Goal: Information Seeking & Learning: Learn about a topic

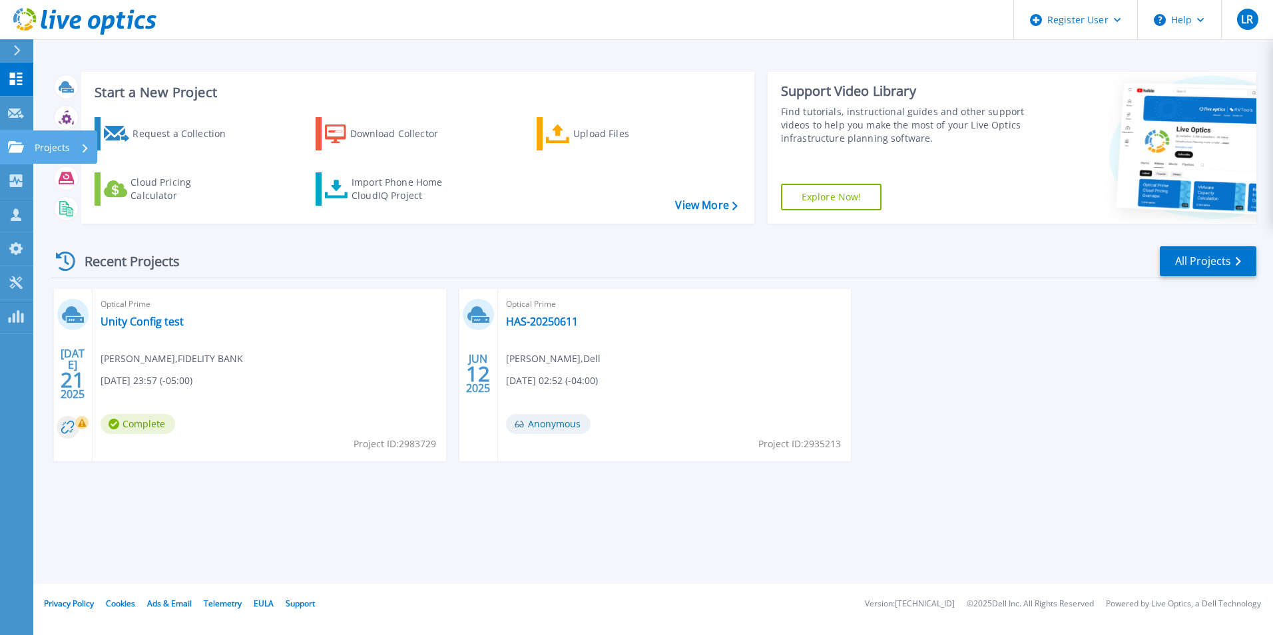
click at [15, 154] on link "Projects Projects" at bounding box center [16, 148] width 33 height 34
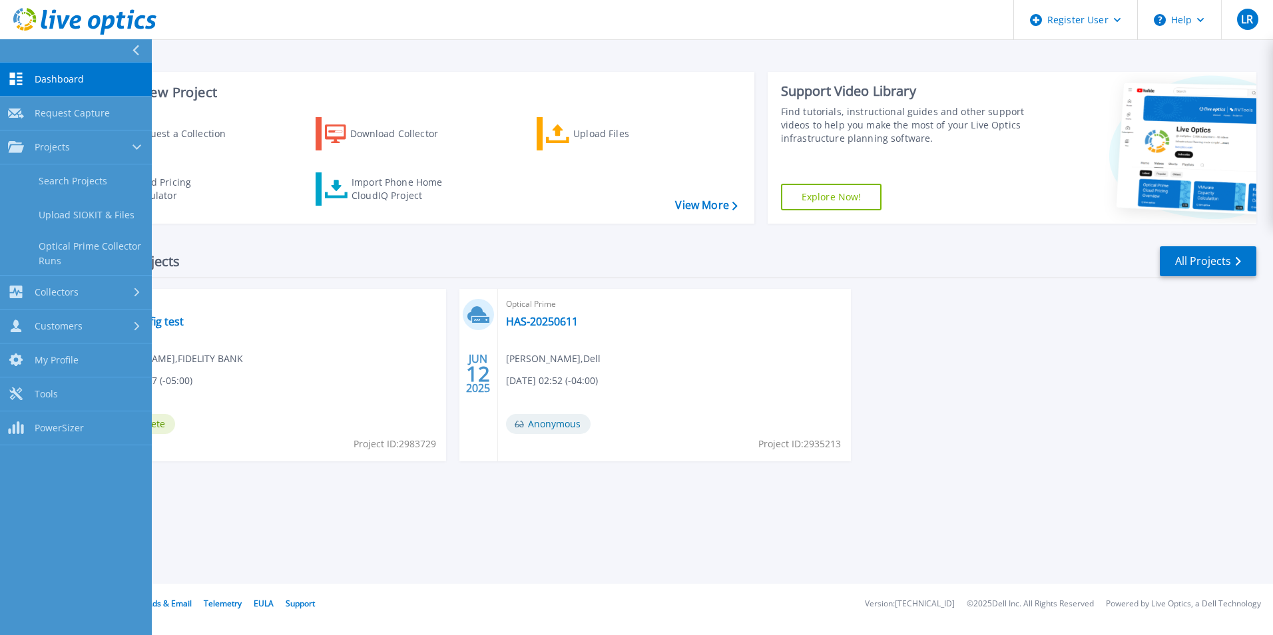
click at [503, 263] on div "Recent Projects All Projects" at bounding box center [653, 261] width 1205 height 33
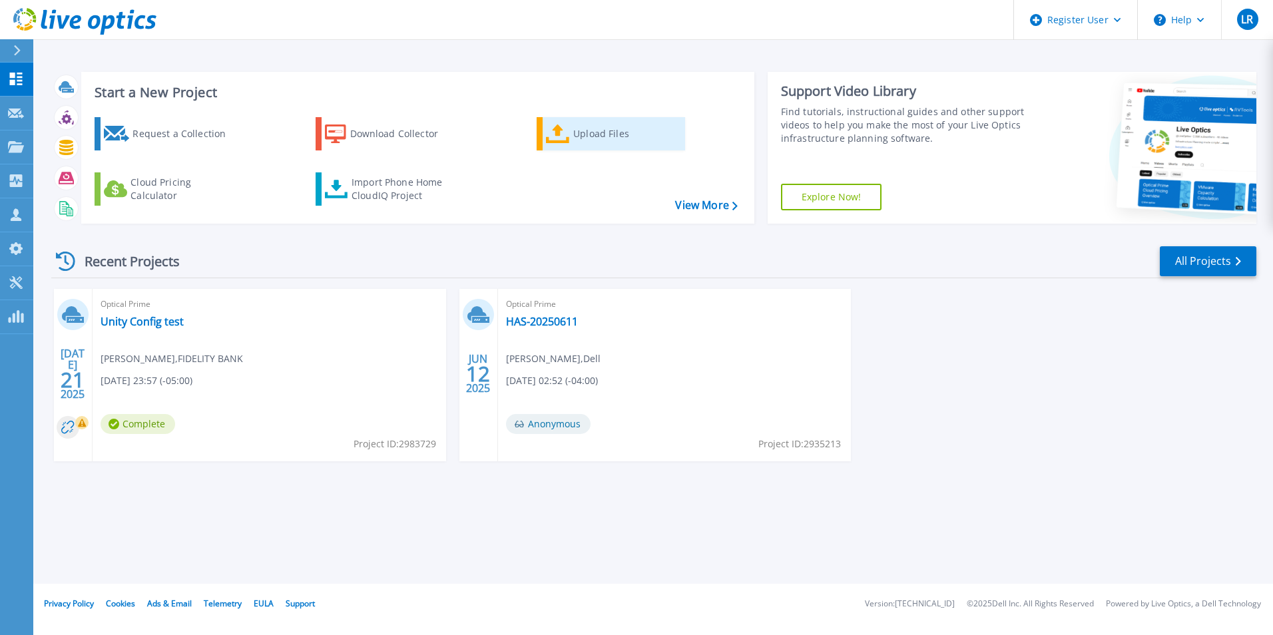
click at [609, 137] on div "Upload Files" at bounding box center [626, 134] width 107 height 27
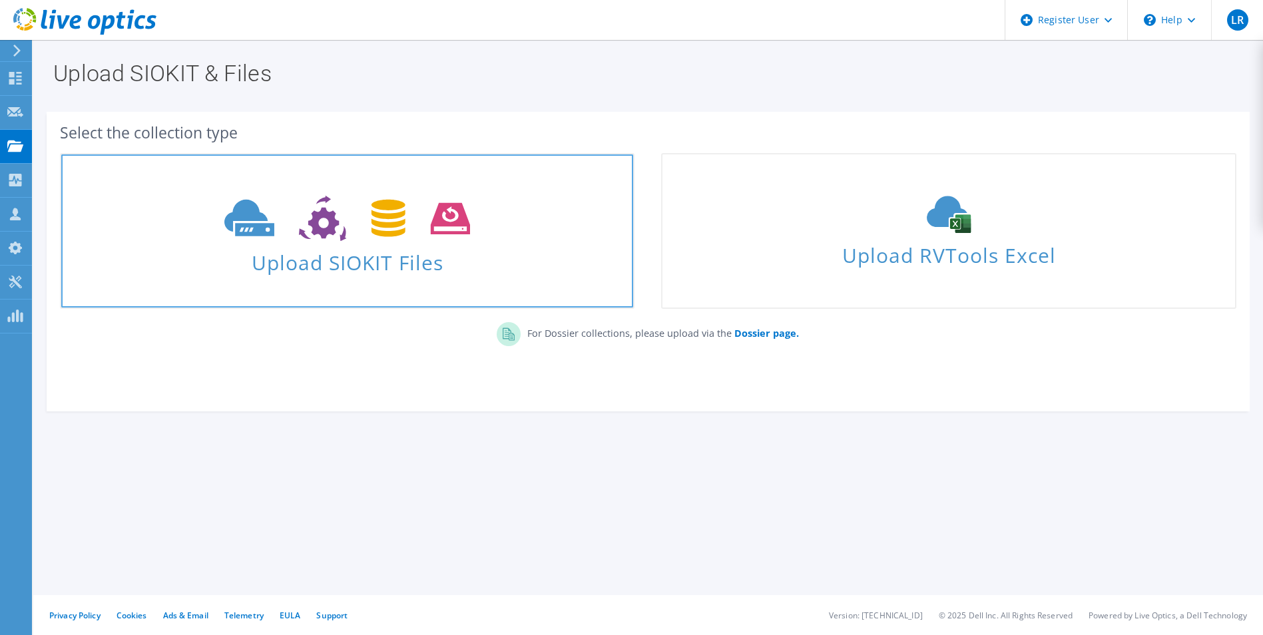
click at [408, 294] on link "Upload SIOKIT Files" at bounding box center [347, 231] width 575 height 156
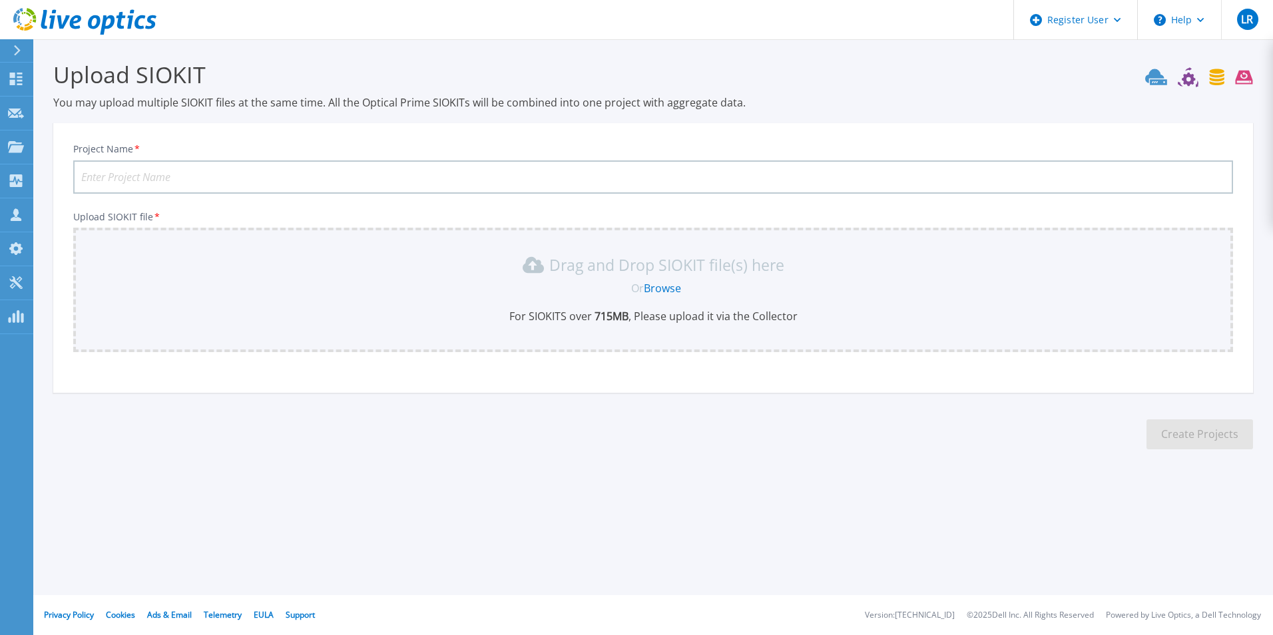
click at [501, 365] on div "Project Name * Upload SIOKIT file * Drag and Drop SIOKIT file(s) here Or Browse…" at bounding box center [653, 262] width 1200 height 261
drag, startPoint x: 324, startPoint y: 96, endPoint x: 732, endPoint y: 101, distance: 408.3
click at [732, 101] on p "You may upload multiple SIOKIT files at the same time. All the Optical Prime SI…" at bounding box center [653, 102] width 1200 height 15
drag, startPoint x: 732, startPoint y: 101, endPoint x: 786, endPoint y: 114, distance: 55.4
click at [786, 114] on section "Upload SIOKIT You may upload multiple SIOKIT files at the same time. All the Op…" at bounding box center [653, 259] width 1240 height 440
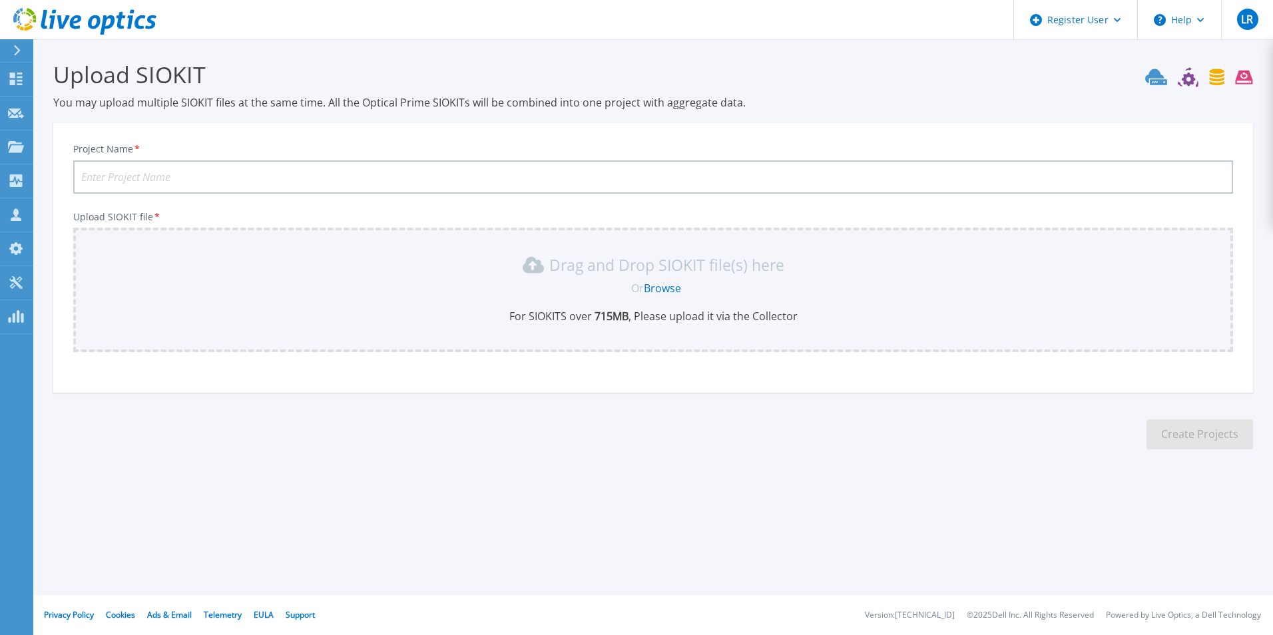
click at [677, 365] on div "Project Name * Upload SIOKIT file * Drag and Drop SIOKIT file(s) here Or Browse…" at bounding box center [653, 262] width 1200 height 261
click at [673, 291] on link "Browse" at bounding box center [662, 288] width 37 height 15
click at [669, 286] on link "Browse" at bounding box center [662, 288] width 37 height 15
click at [663, 294] on link "Browse" at bounding box center [662, 288] width 37 height 15
click at [17, 147] on icon at bounding box center [16, 146] width 16 height 11
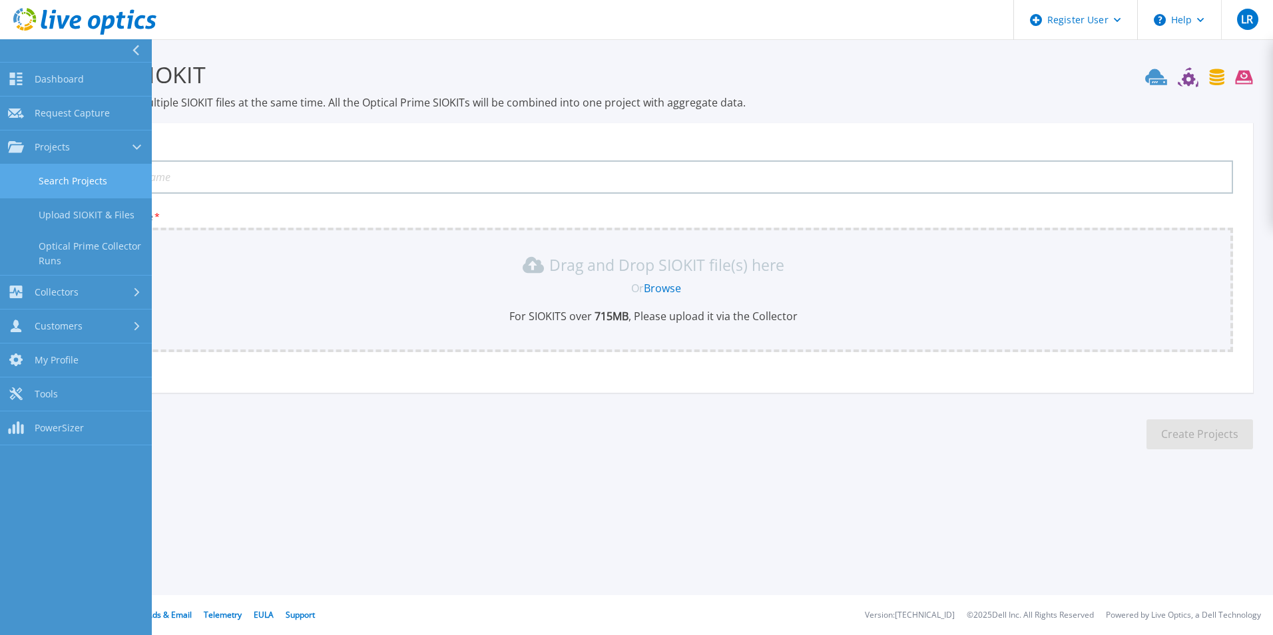
click at [97, 188] on link "Search Projects" at bounding box center [76, 181] width 152 height 34
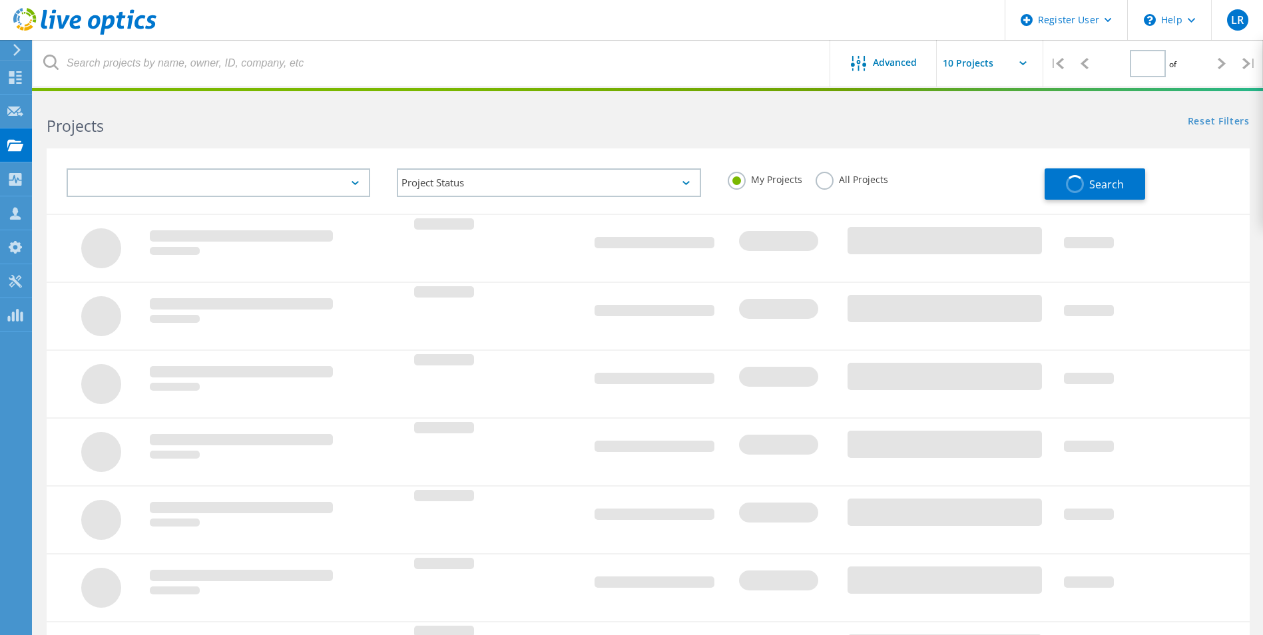
type input "1"
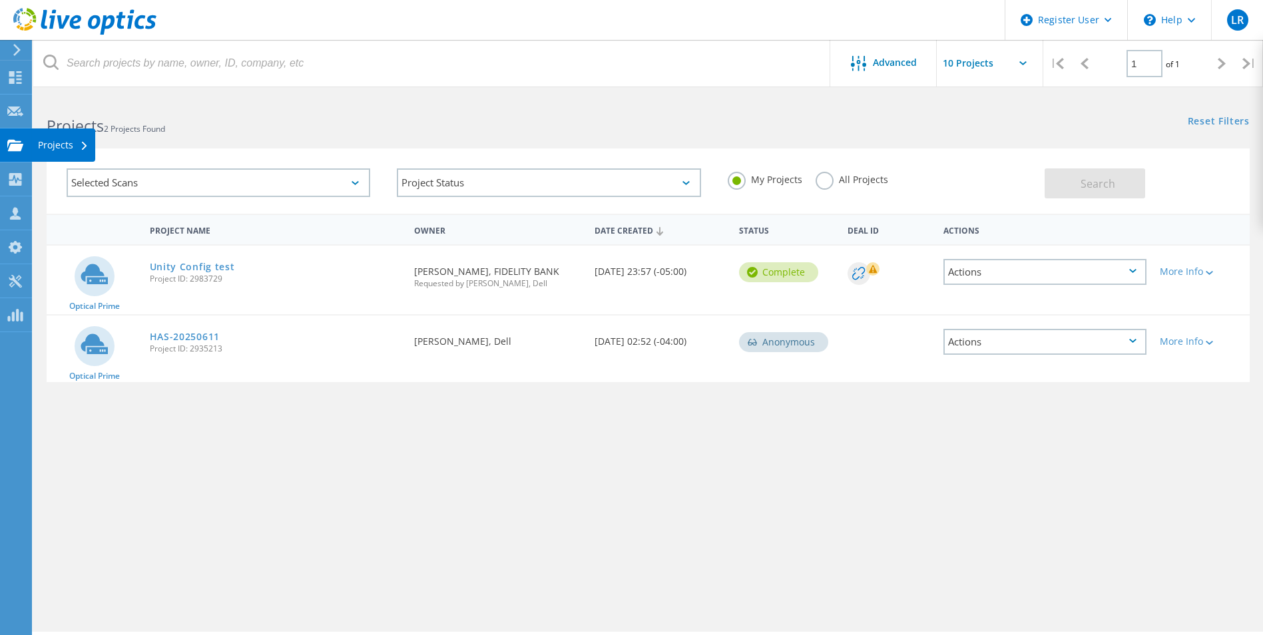
click at [18, 145] on use at bounding box center [15, 144] width 16 height 11
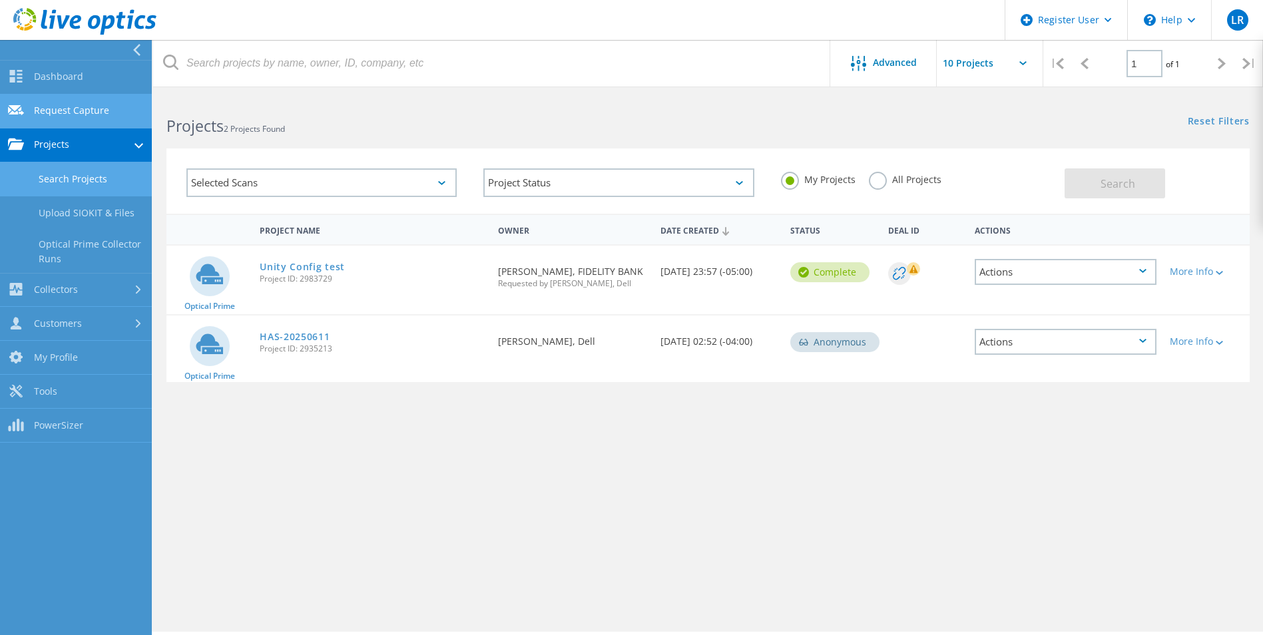
click at [103, 118] on link "Request Capture" at bounding box center [76, 112] width 152 height 34
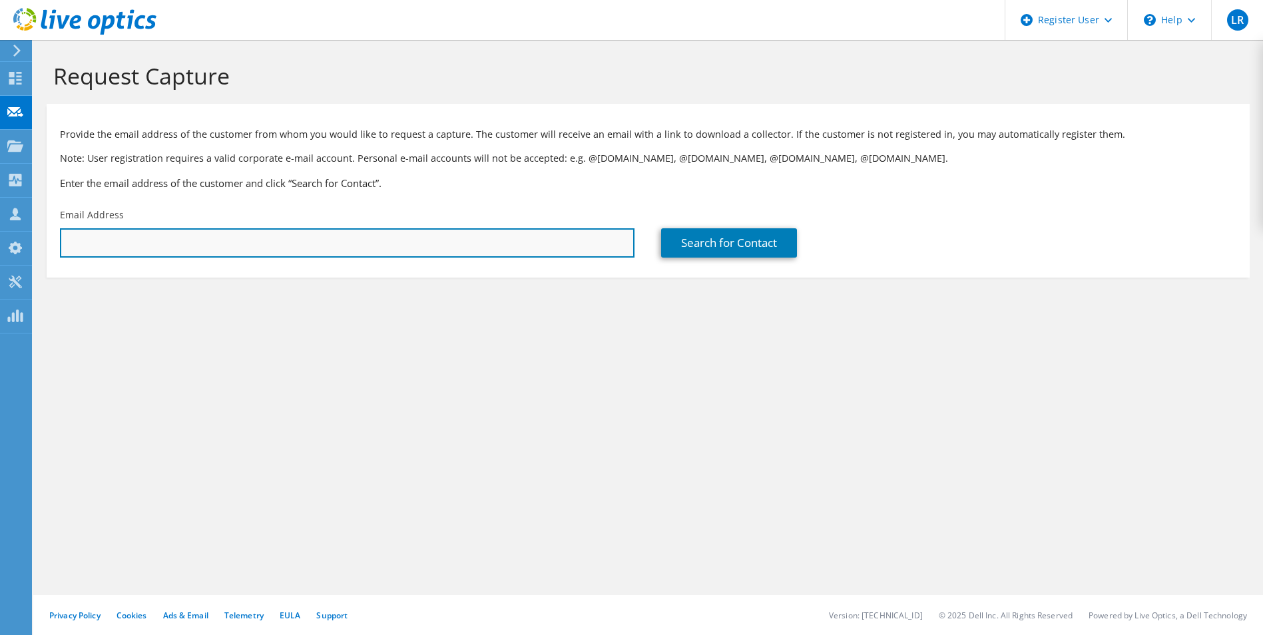
click at [208, 244] on input "text" at bounding box center [347, 242] width 575 height 29
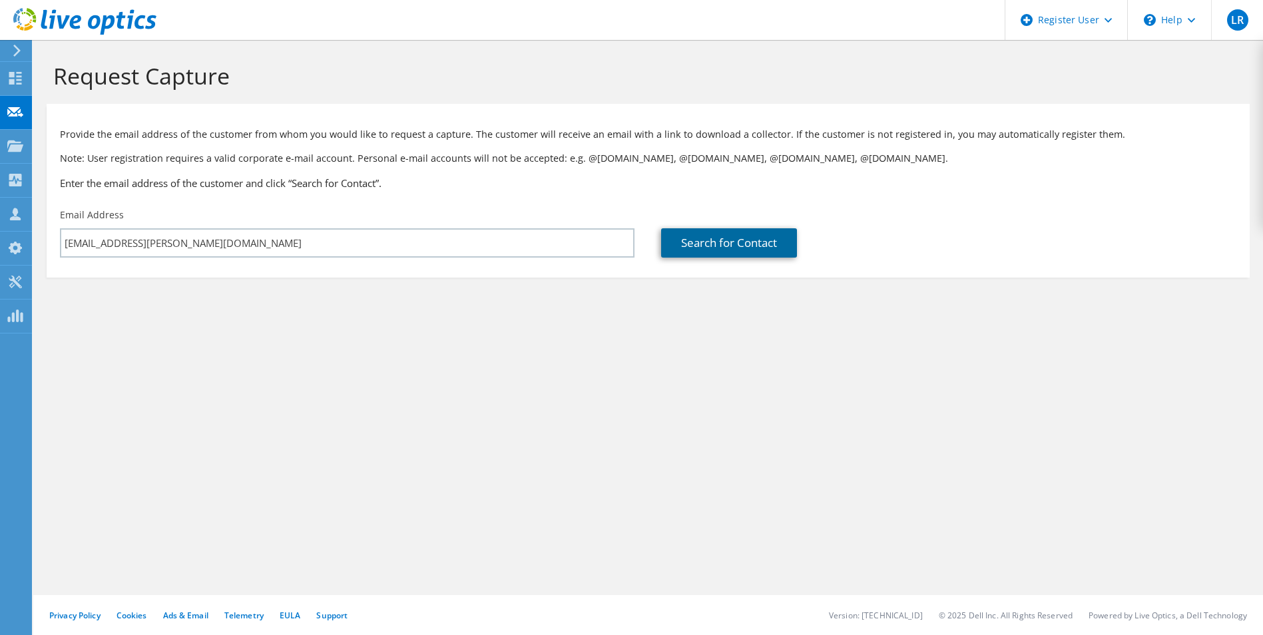
click at [709, 247] on link "Search for Contact" at bounding box center [729, 242] width 136 height 29
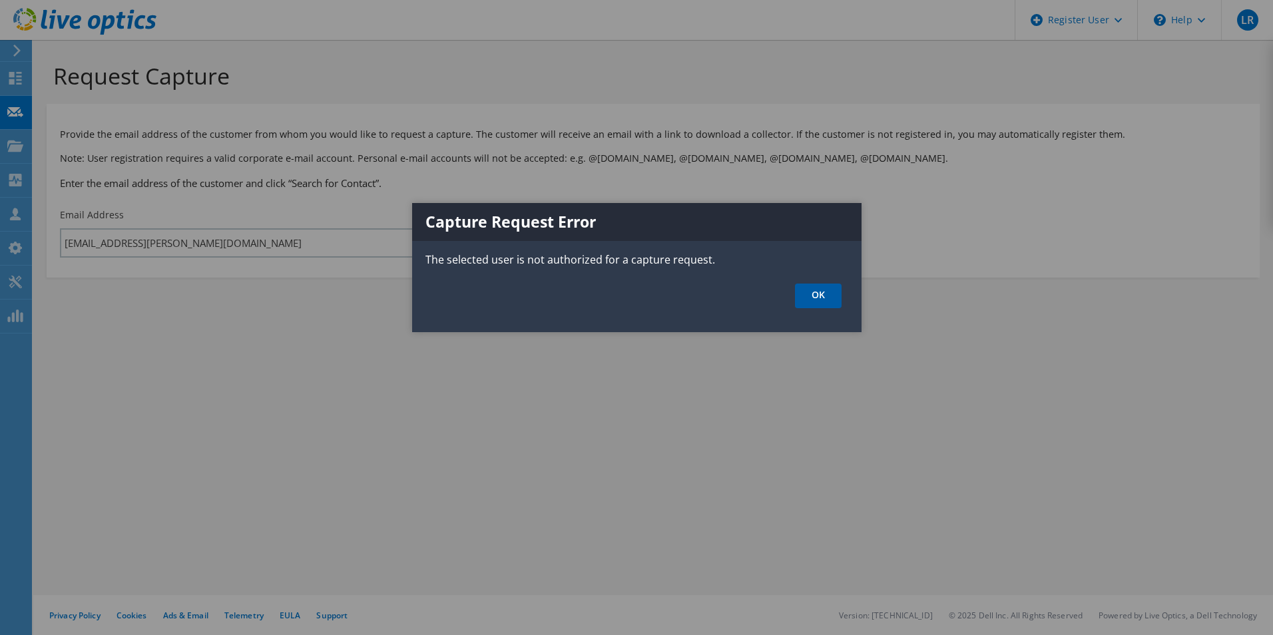
click at [812, 298] on link "OK" at bounding box center [818, 296] width 47 height 25
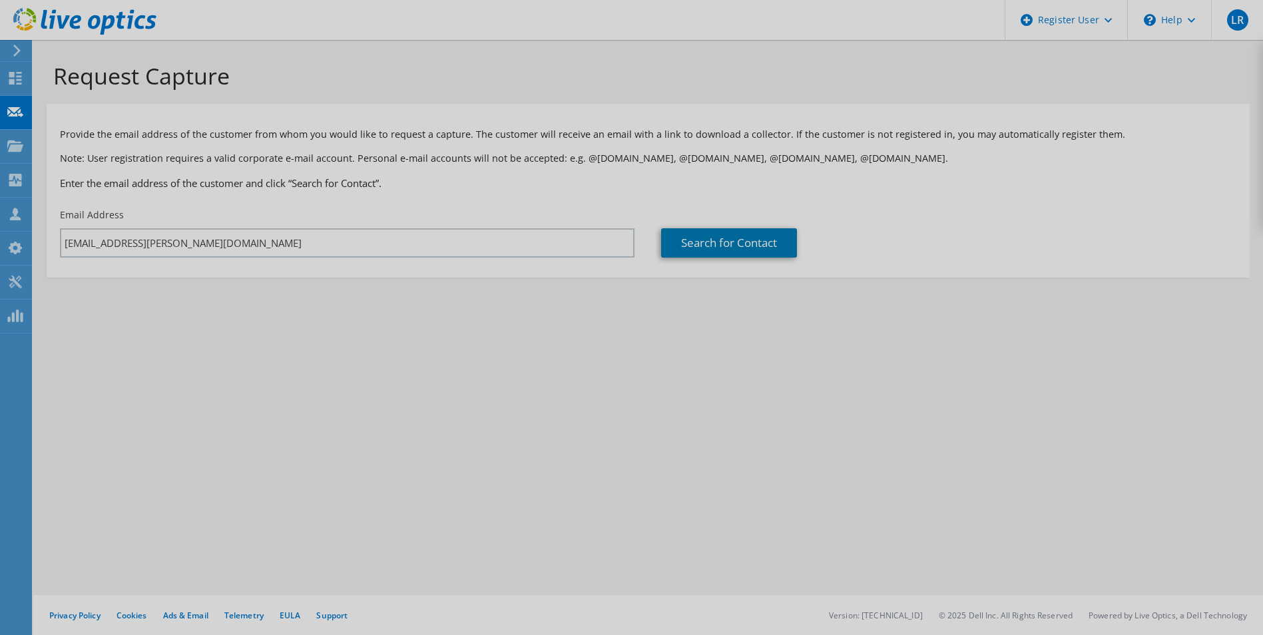
click at [288, 250] on div at bounding box center [631, 317] width 1263 height 635
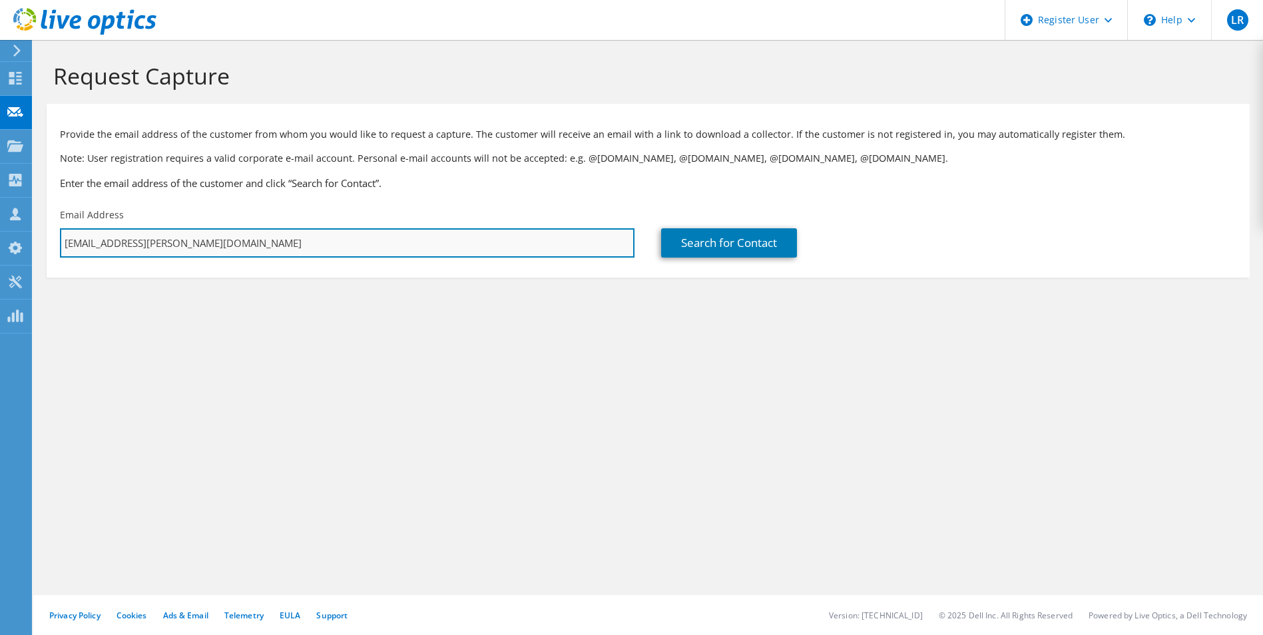
click at [286, 242] on input "laxmiey.raghunathan@dell.com" at bounding box center [347, 242] width 575 height 29
type input "abc@dell.com"
type input "OSC_ISG_MG7"
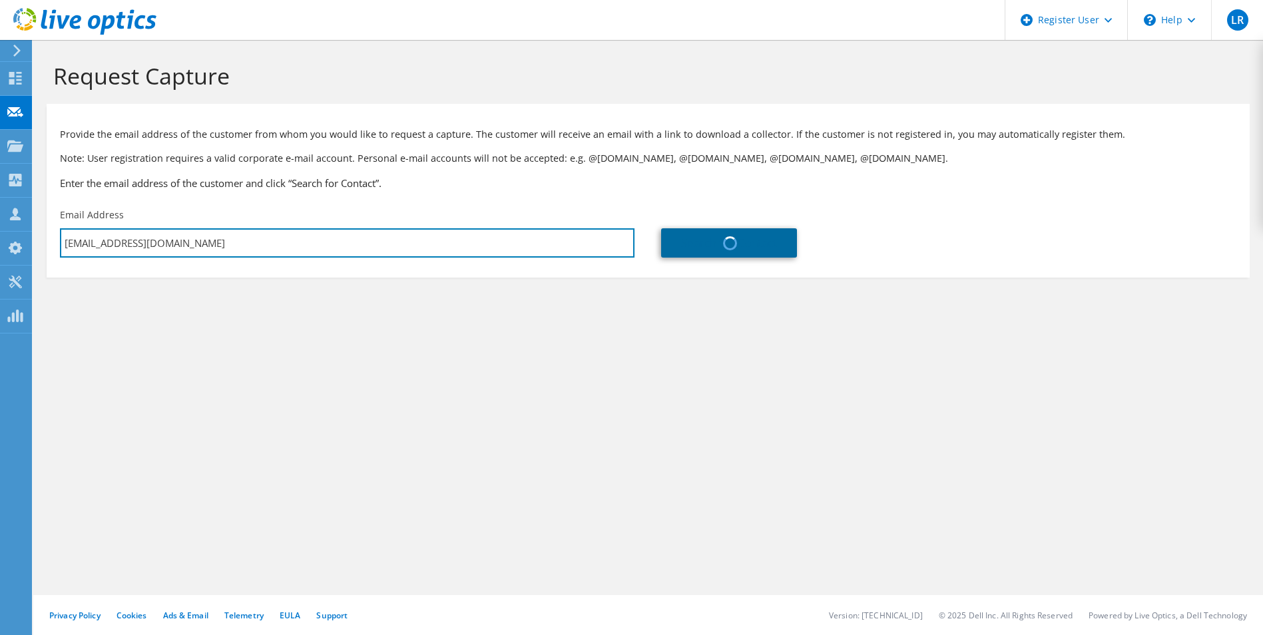
type input "abc"
type input "United States"
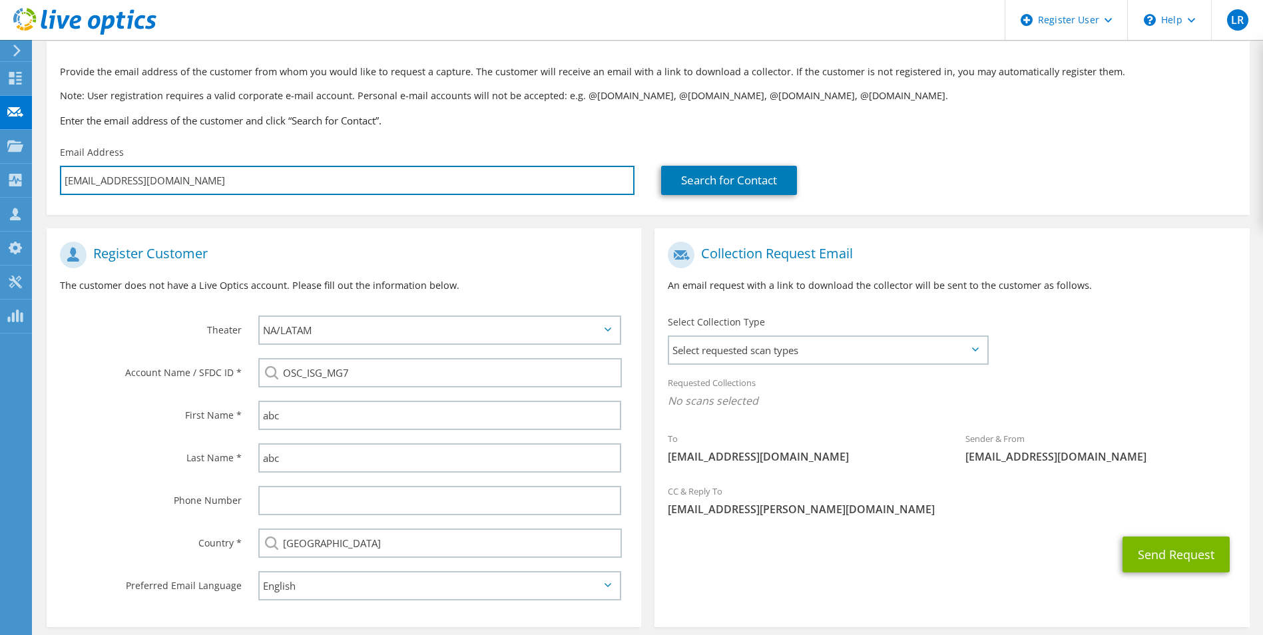
scroll to position [121, 0]
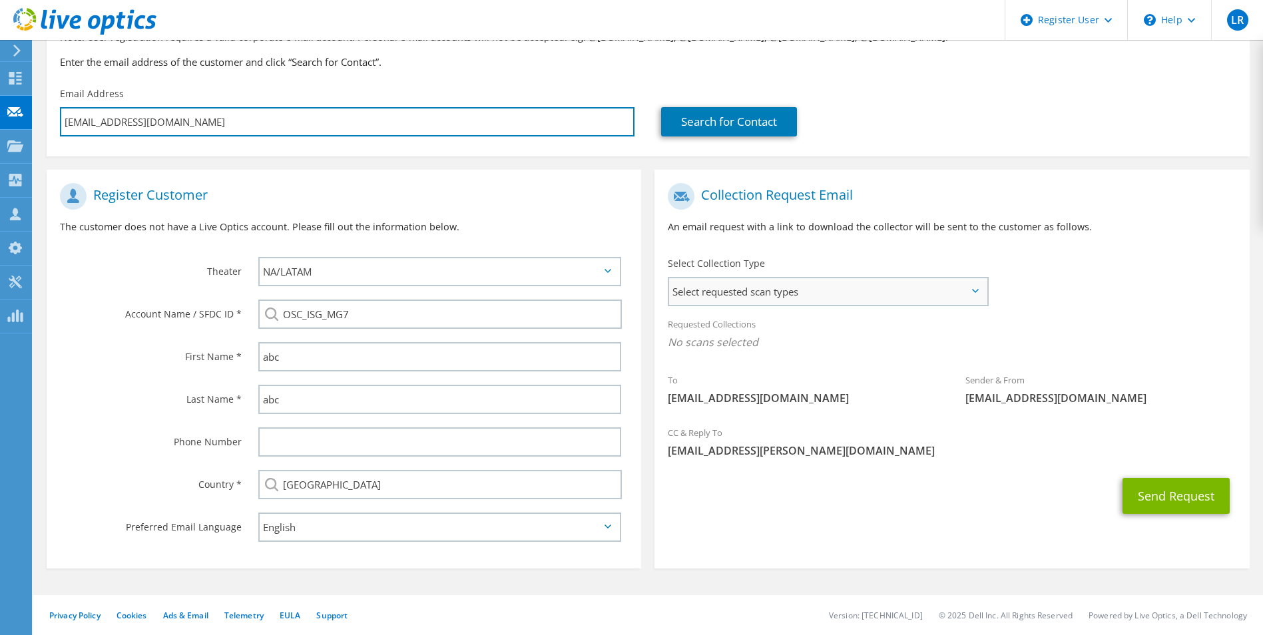
type input "abc@dell.com"
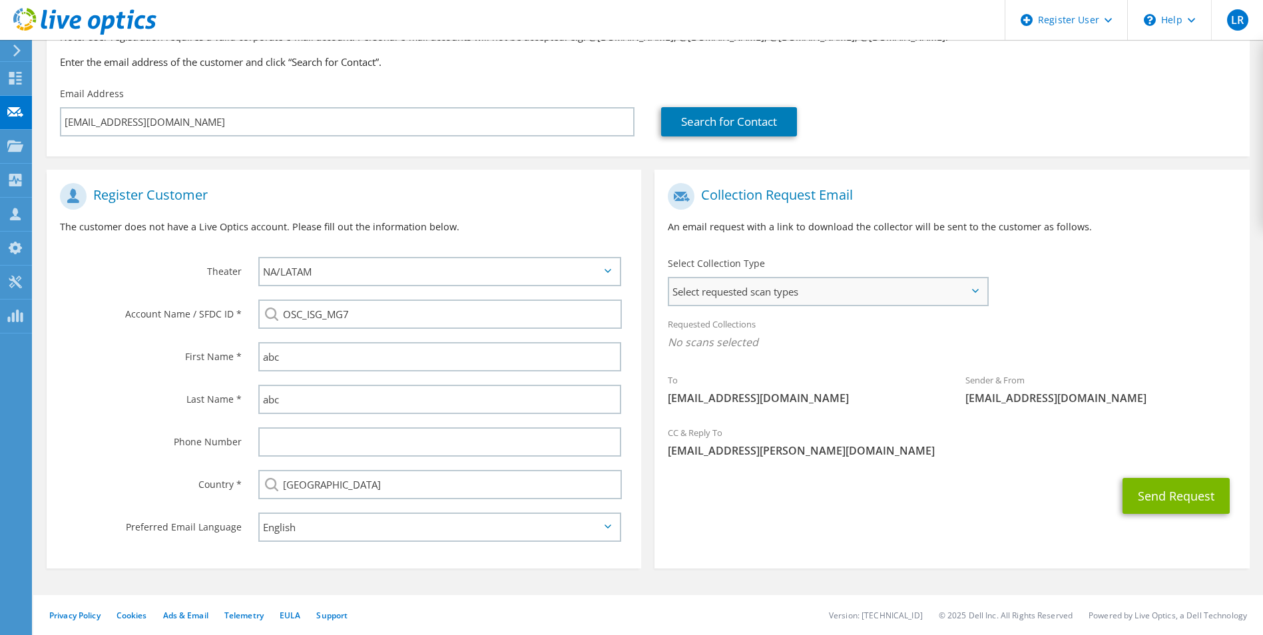
click at [796, 297] on span "Select requested scan types" at bounding box center [827, 291] width 317 height 27
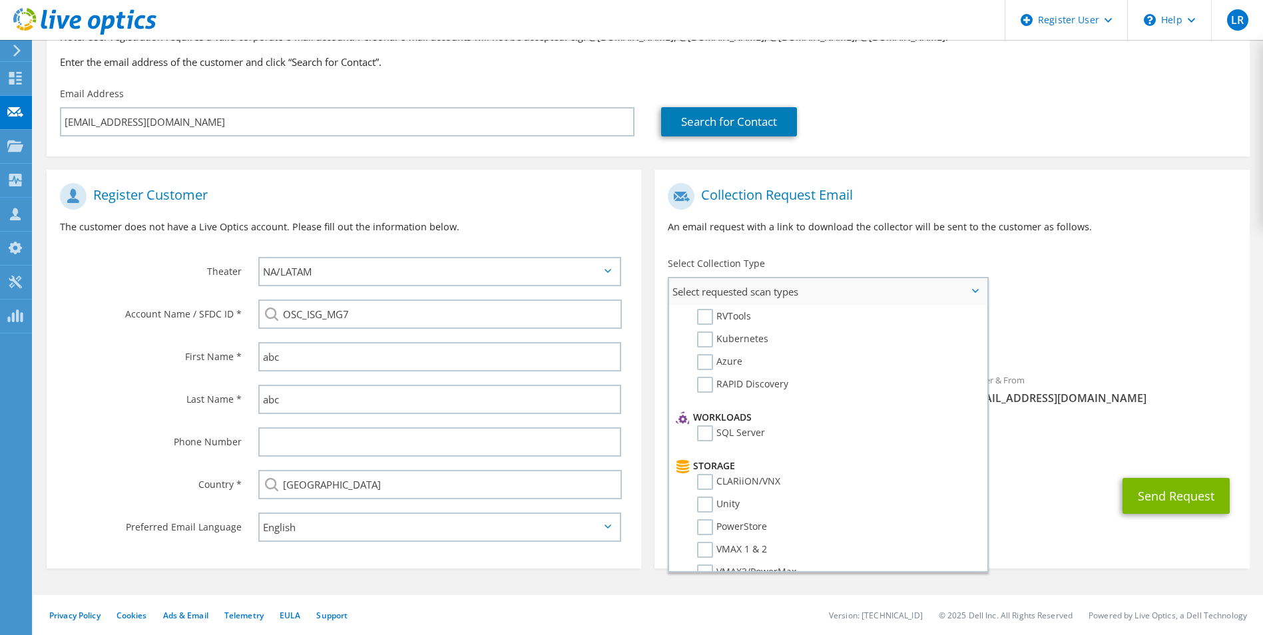
scroll to position [0, 0]
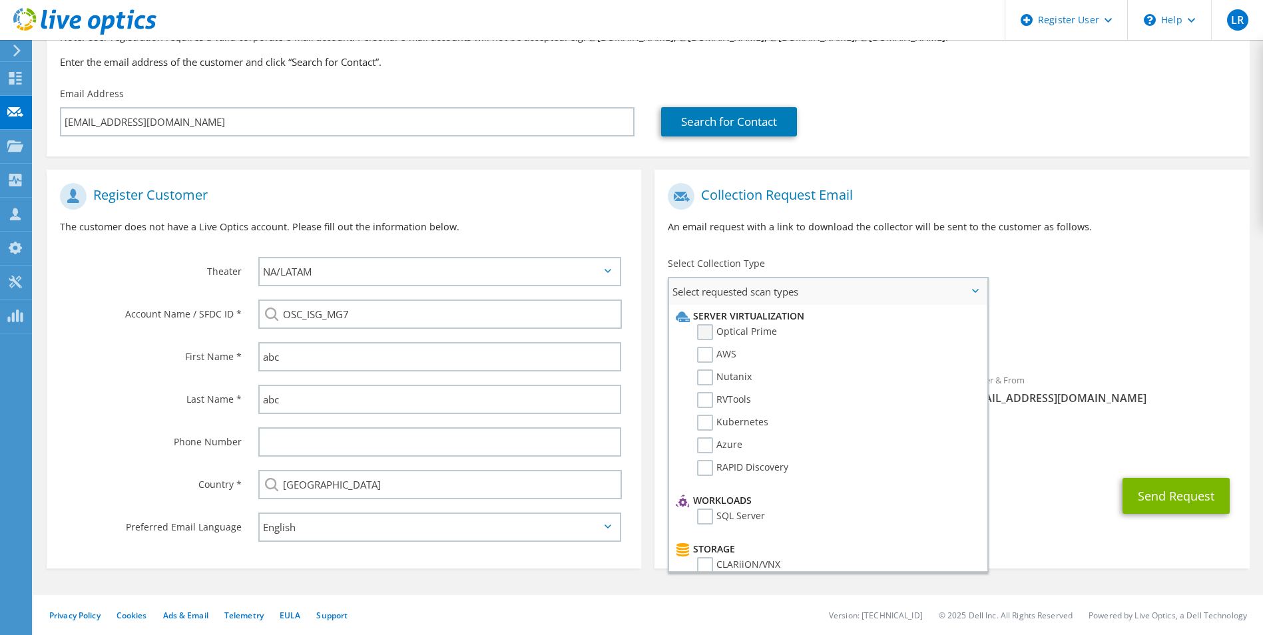
click at [746, 334] on label "Optical Prime" at bounding box center [737, 332] width 80 height 16
click at [0, 0] on input "Optical Prime" at bounding box center [0, 0] width 0 height 0
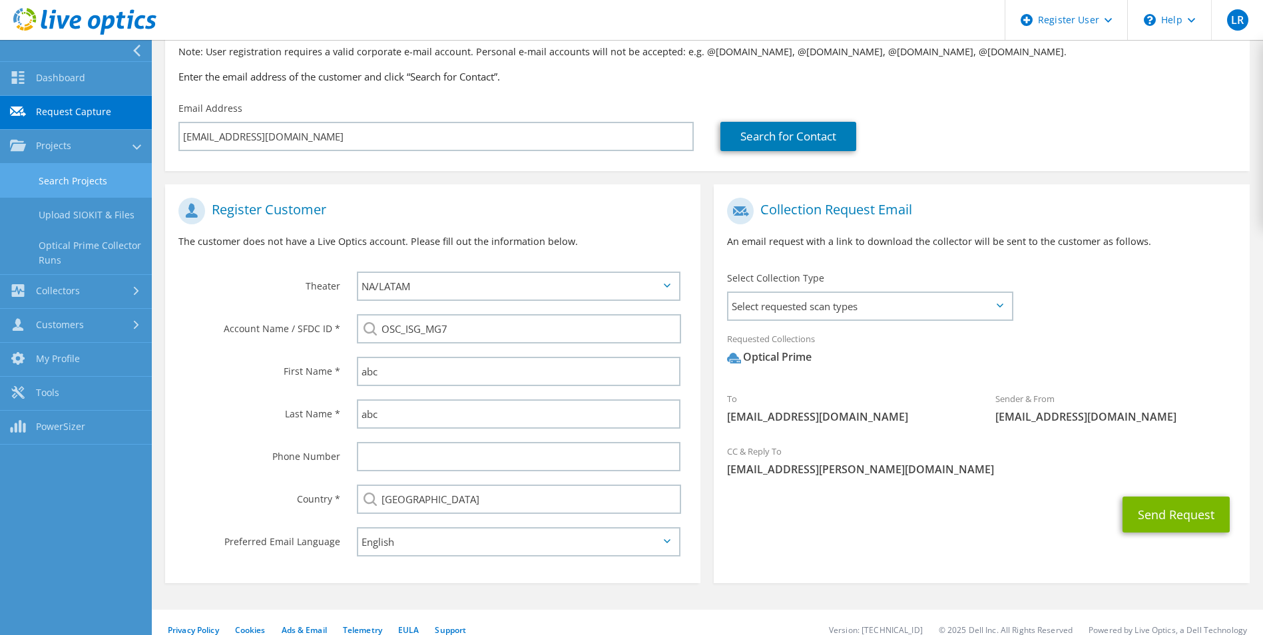
click at [87, 173] on link "Search Projects" at bounding box center [76, 181] width 152 height 34
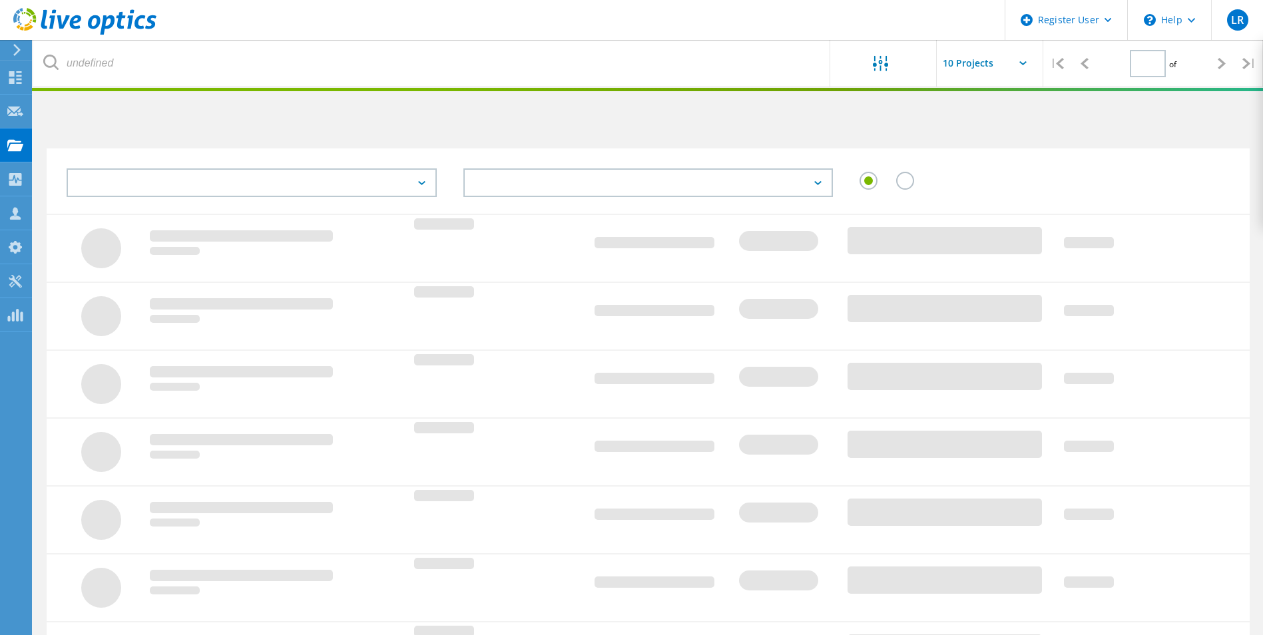
type input "1"
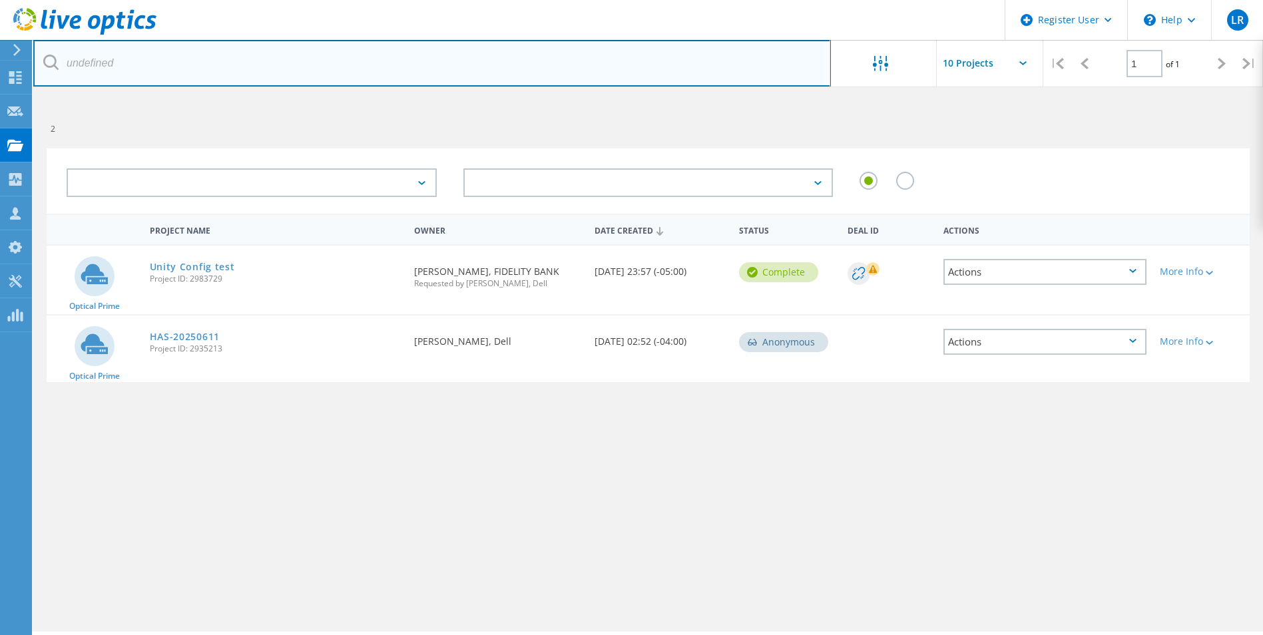
click at [212, 71] on input "text" at bounding box center [432, 63] width 798 height 47
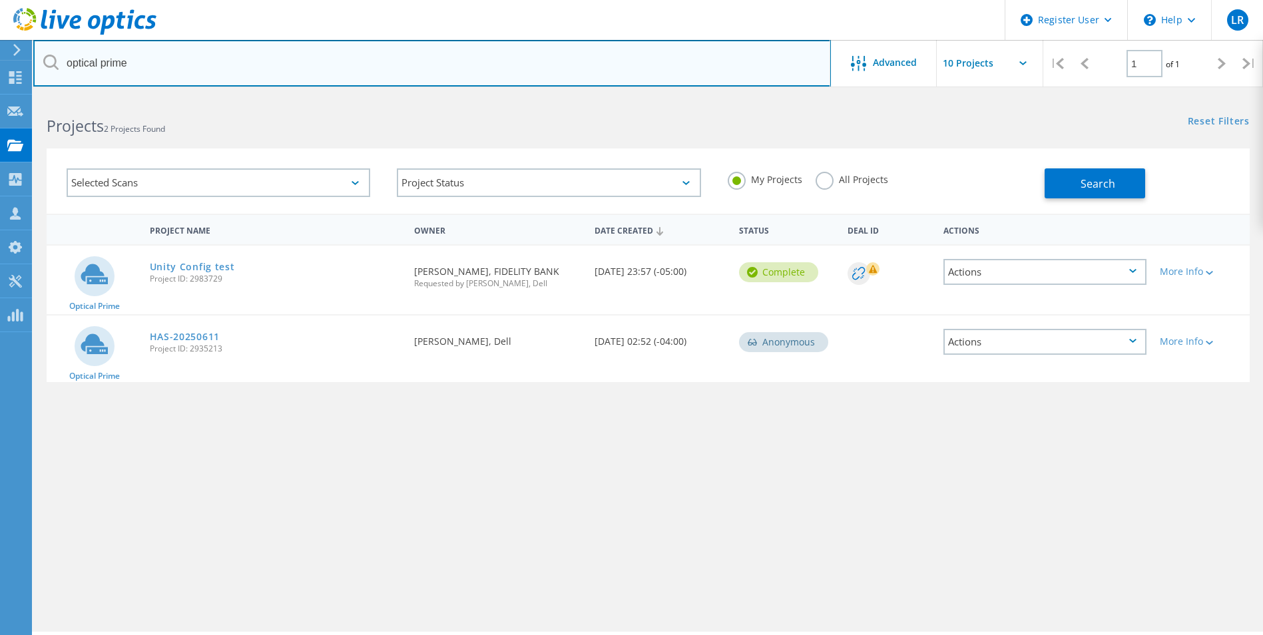
type input "optical prime"
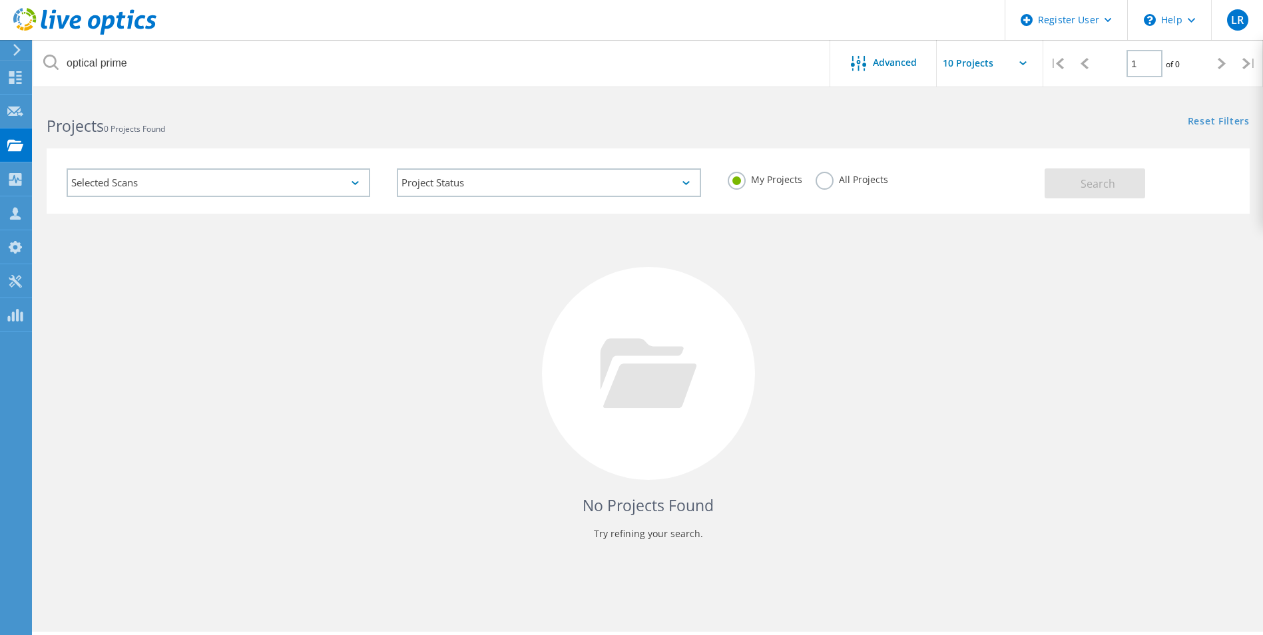
click at [317, 181] on div "Selected Scans" at bounding box center [219, 182] width 304 height 29
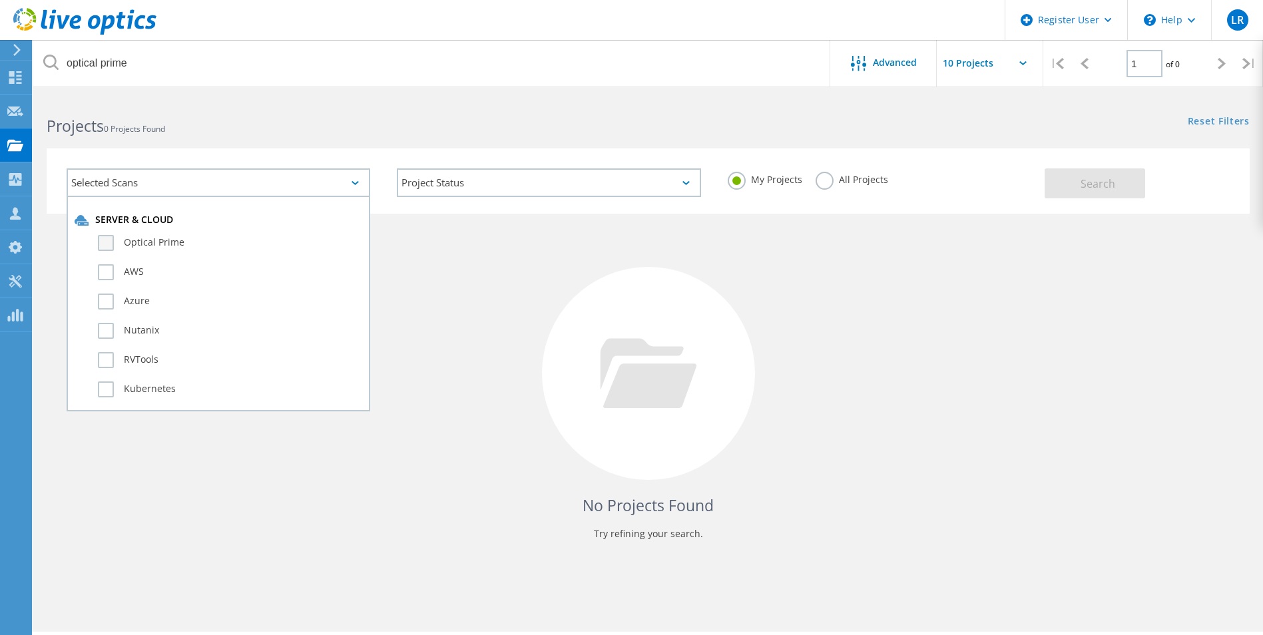
click at [286, 244] on label "Optical Prime" at bounding box center [230, 243] width 264 height 16
click at [0, 0] on input "Optical Prime" at bounding box center [0, 0] width 0 height 0
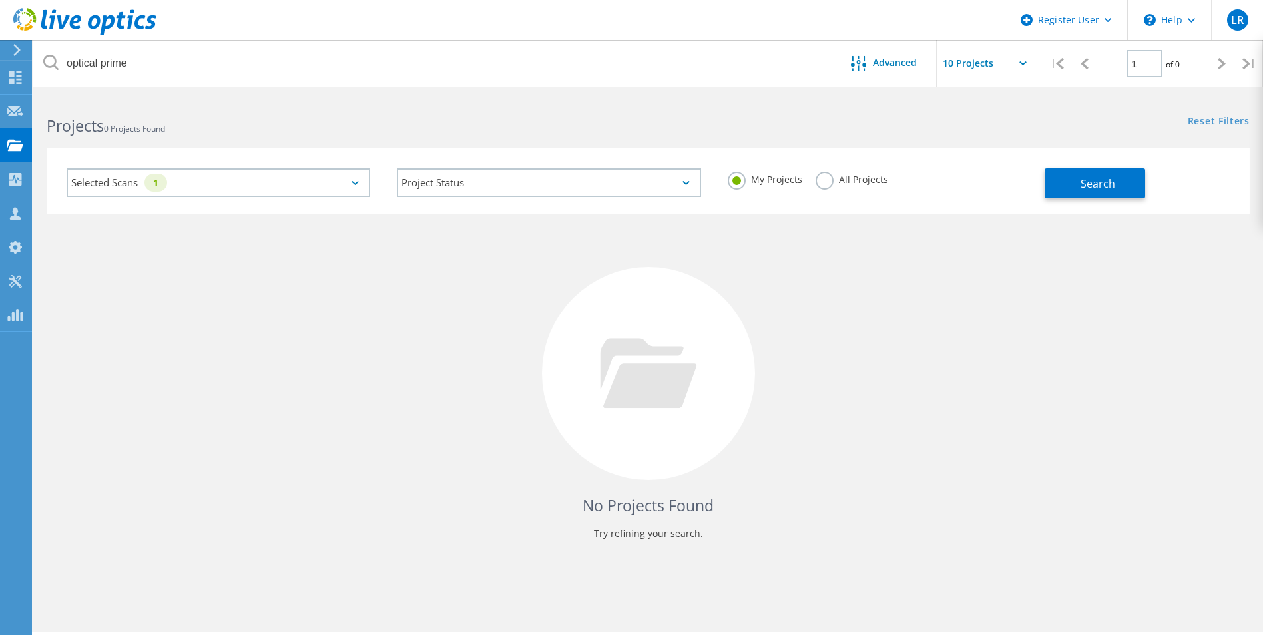
click at [336, 186] on div "Selected Scans 1" at bounding box center [219, 182] width 304 height 29
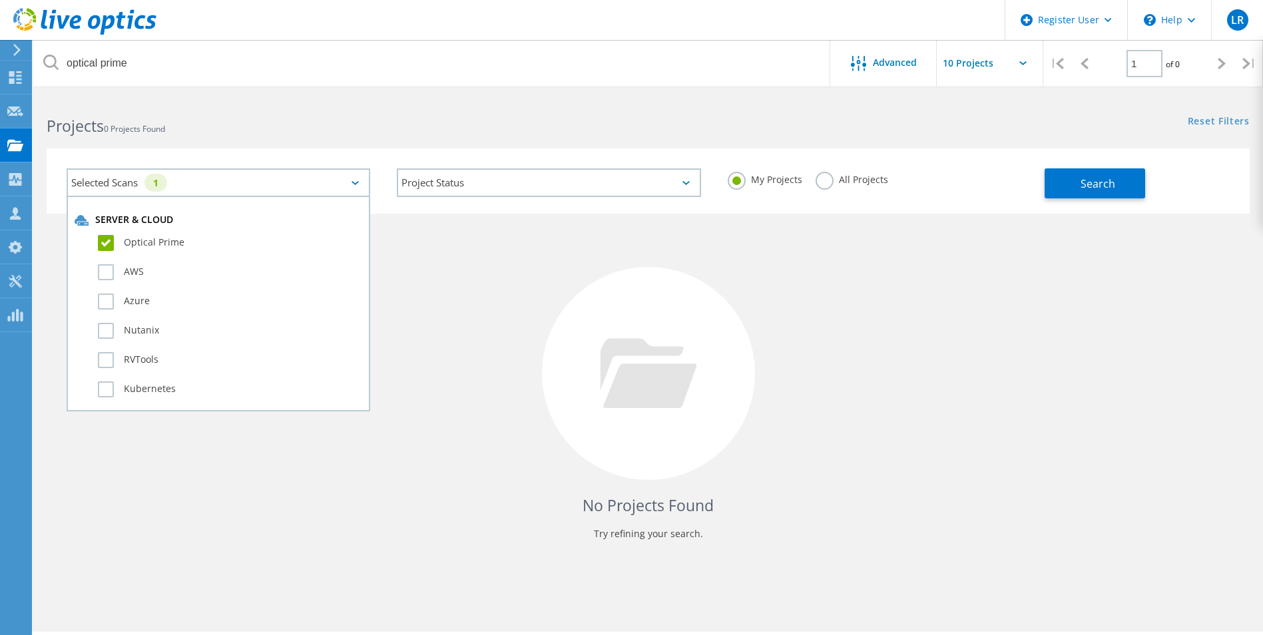
click at [516, 254] on div "No Projects Found Try refining your search." at bounding box center [648, 386] width 1203 height 344
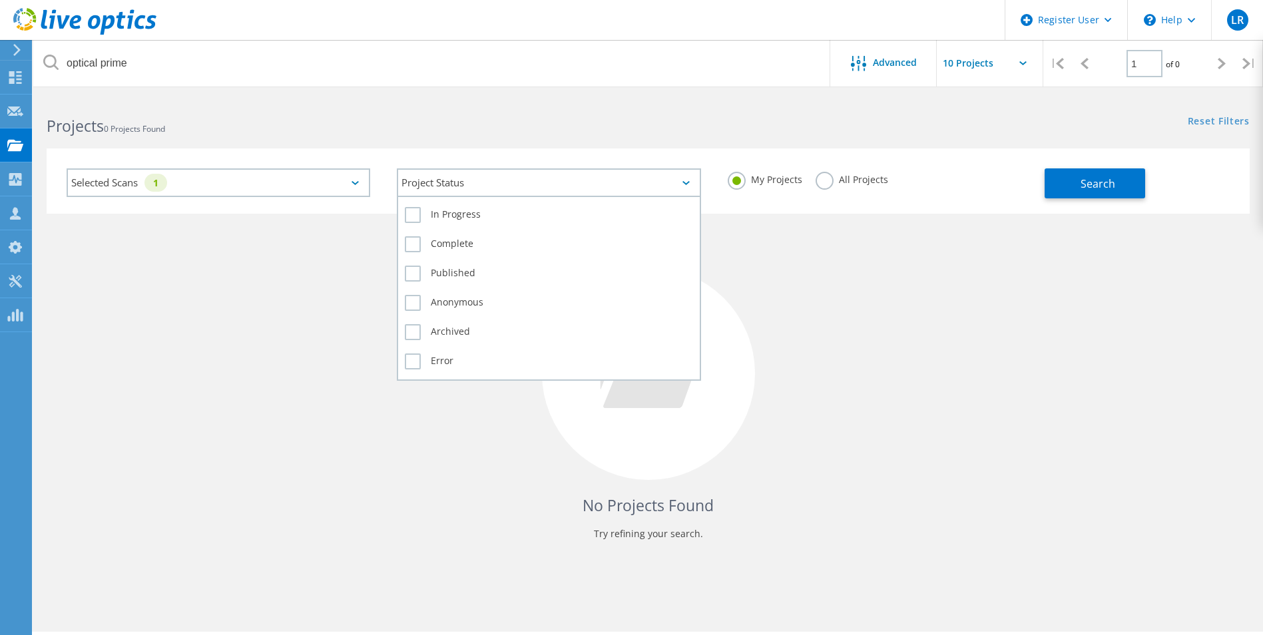
click at [506, 180] on div "Project Status" at bounding box center [549, 182] width 304 height 29
click at [497, 242] on label "Complete" at bounding box center [549, 244] width 288 height 16
click at [0, 0] on input "Complete" at bounding box center [0, 0] width 0 height 0
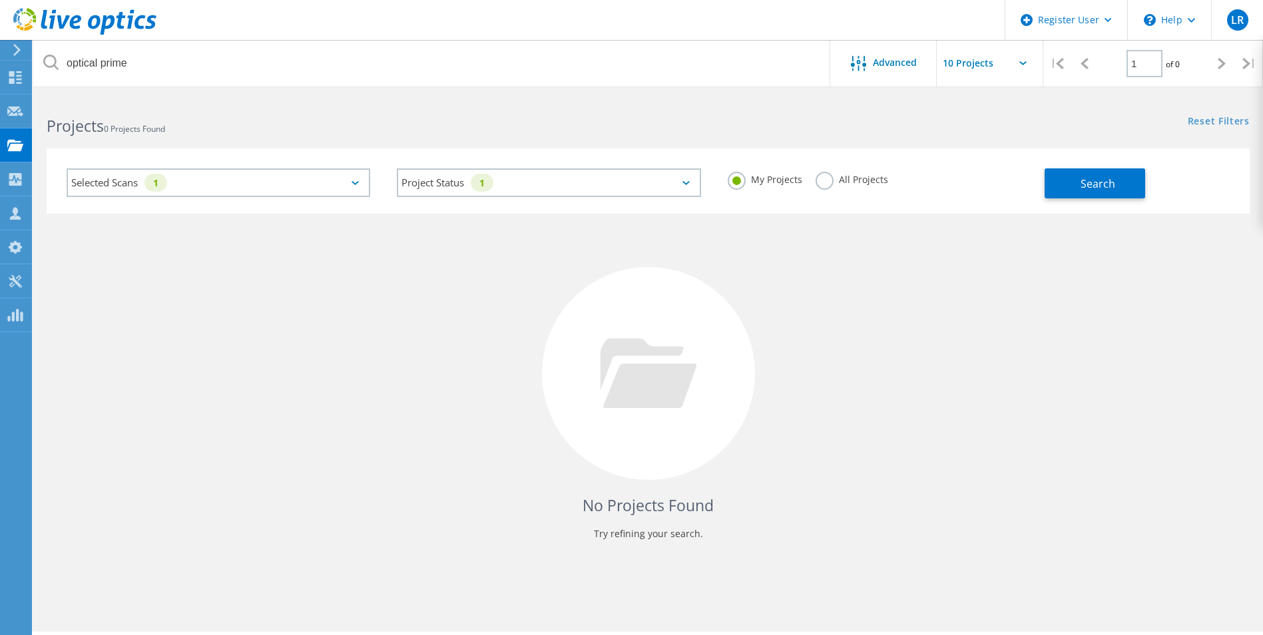
click at [850, 182] on label "All Projects" at bounding box center [852, 178] width 73 height 13
click at [0, 0] on input "All Projects" at bounding box center [0, 0] width 0 height 0
click at [1090, 186] on span "Search" at bounding box center [1098, 183] width 35 height 15
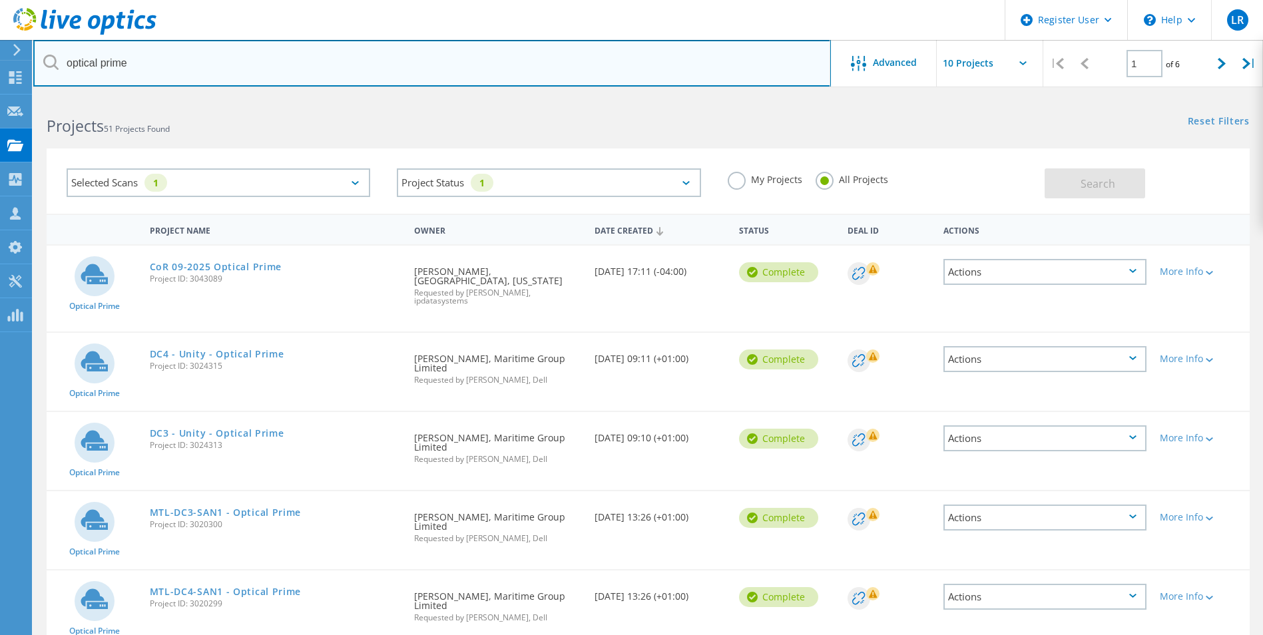
click at [609, 49] on input "optical prime" at bounding box center [432, 63] width 798 height 47
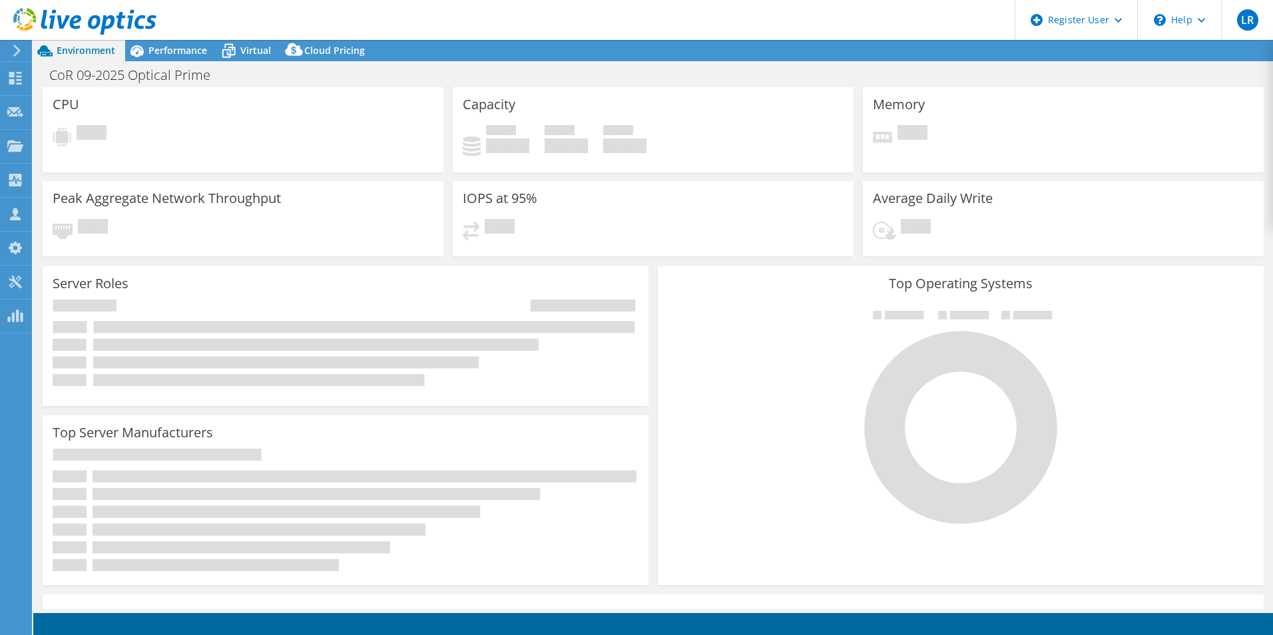
select select "USD"
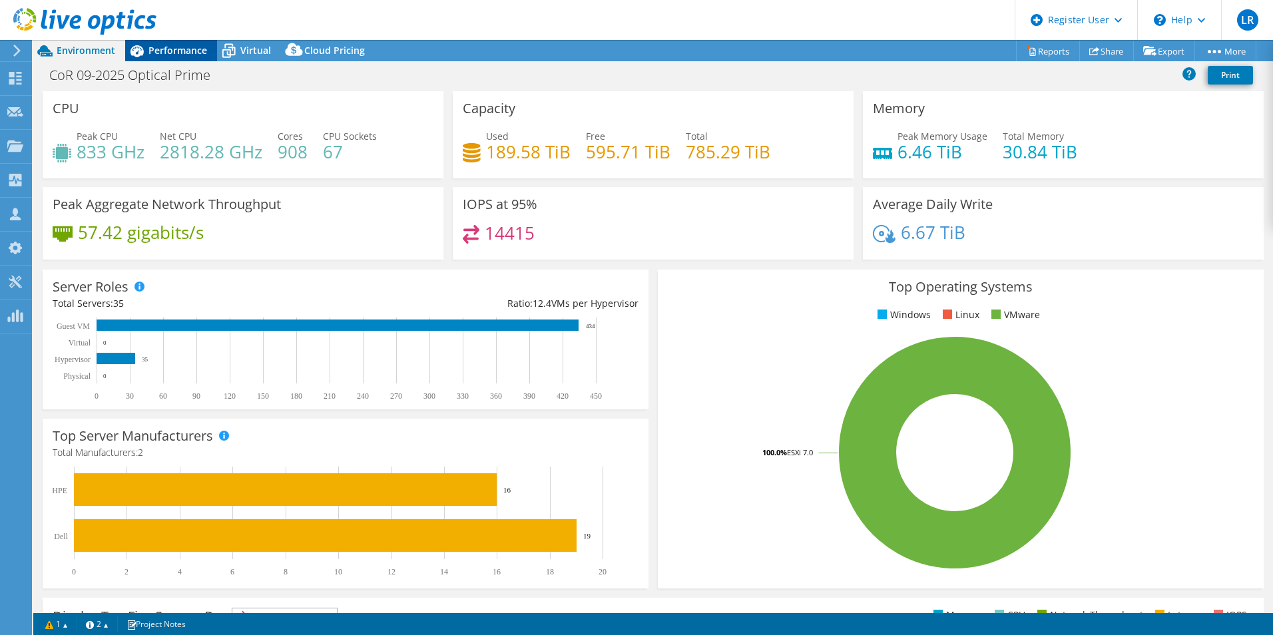
click at [188, 51] on span "Performance" at bounding box center [178, 50] width 59 height 13
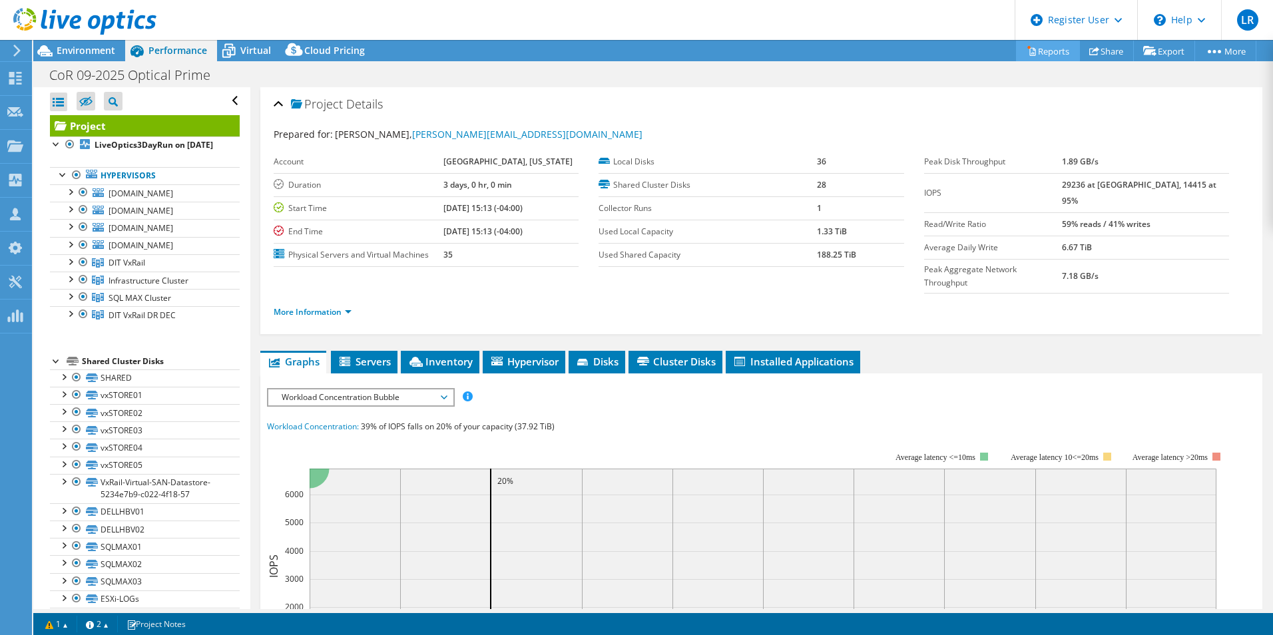
click at [1040, 54] on link "Reports" at bounding box center [1048, 51] width 64 height 21
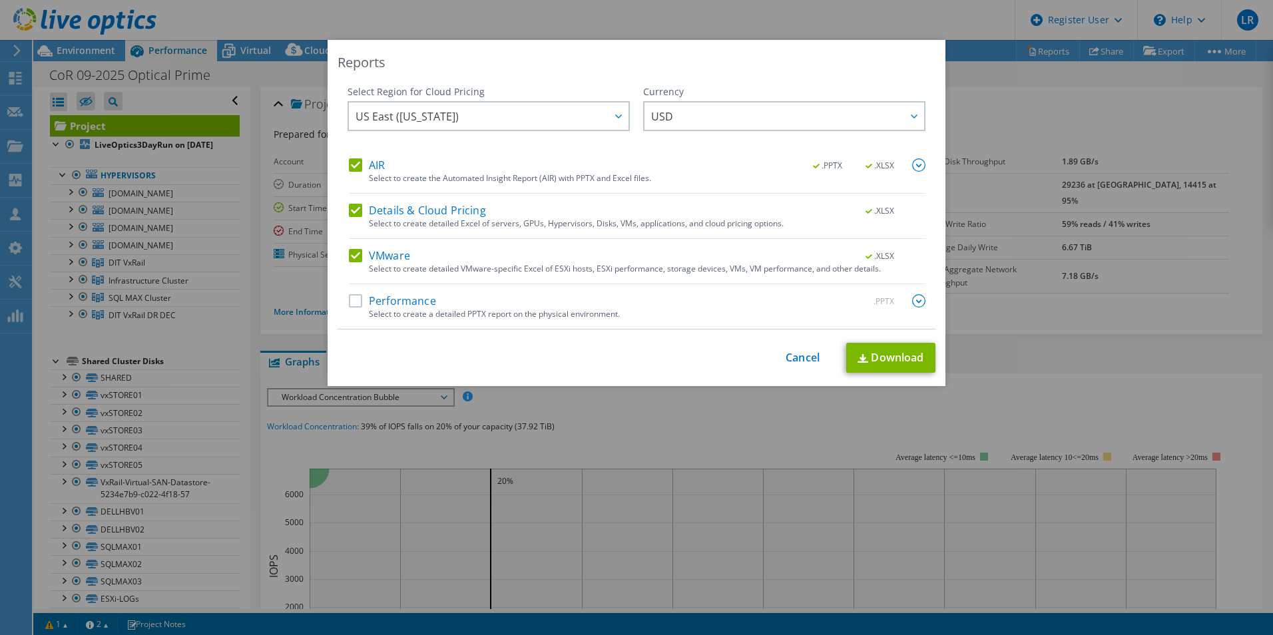
click at [426, 311] on div "Select to create a detailed PPTX report on the physical environment." at bounding box center [647, 314] width 557 height 9
click at [354, 303] on label "Performance" at bounding box center [392, 300] width 87 height 13
click at [0, 0] on input "Performance" at bounding box center [0, 0] width 0 height 0
click at [884, 359] on link "Download" at bounding box center [890, 358] width 89 height 30
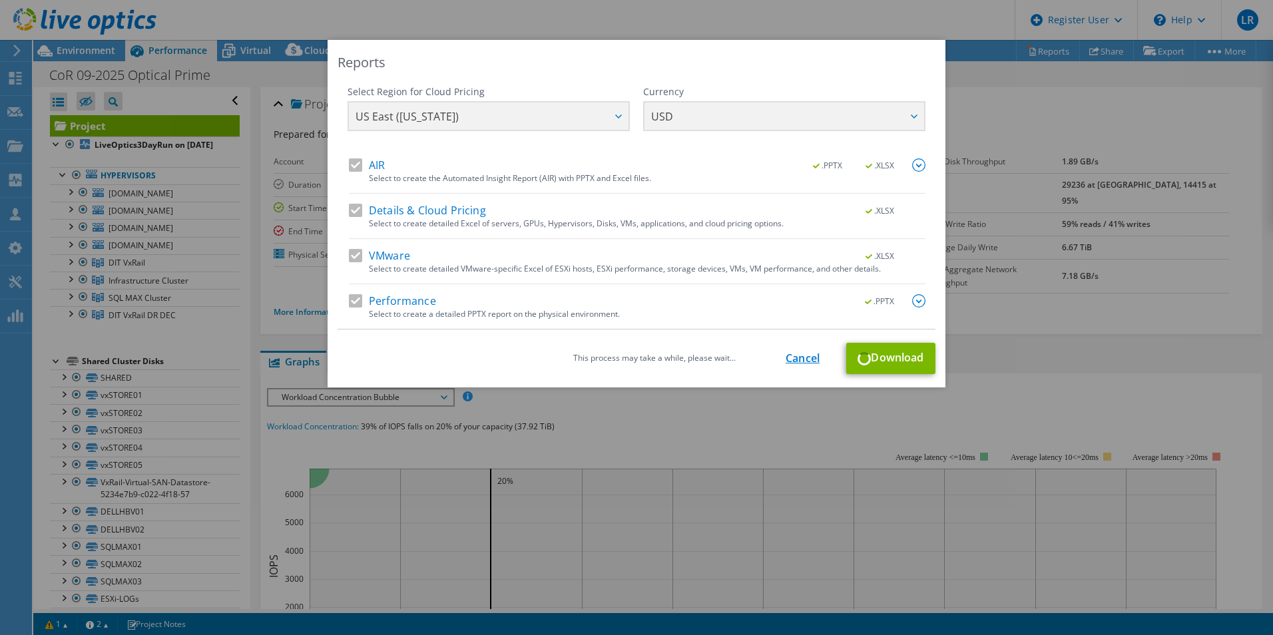
click at [804, 361] on link "Cancel" at bounding box center [803, 358] width 34 height 13
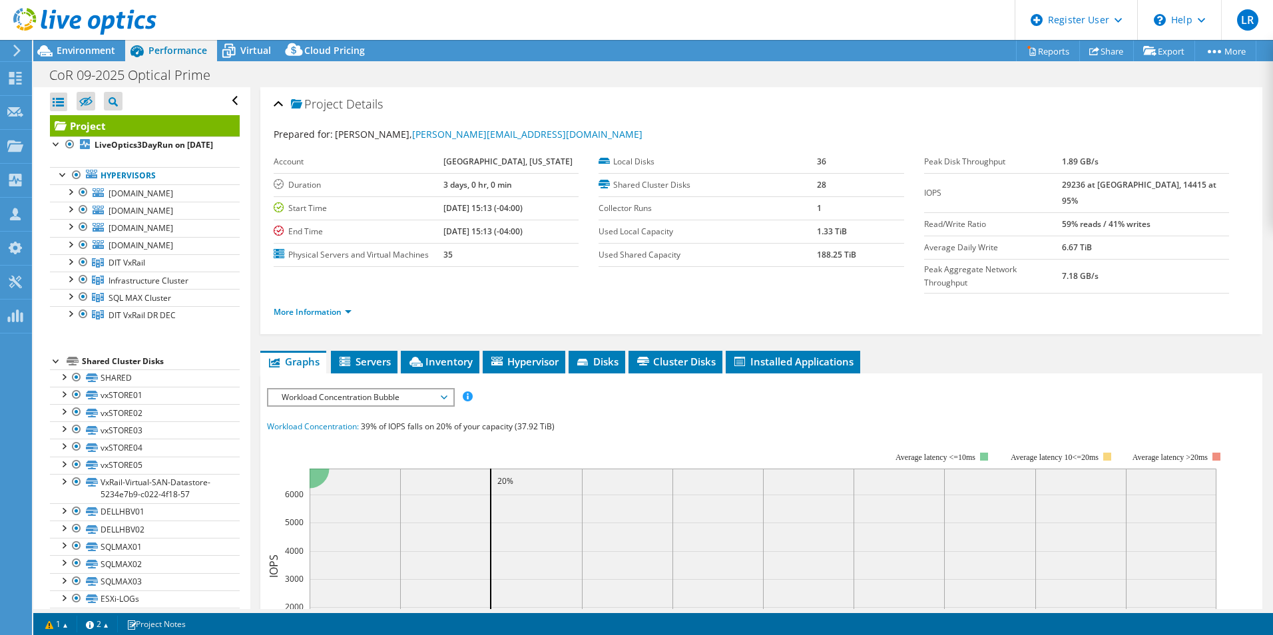
drag, startPoint x: 1084, startPoint y: 187, endPoint x: 1211, endPoint y: 183, distance: 127.9
click at [1211, 183] on tr "IOPS 29236 at [GEOGRAPHIC_DATA], 14415 at 95%" at bounding box center [1076, 192] width 305 height 39
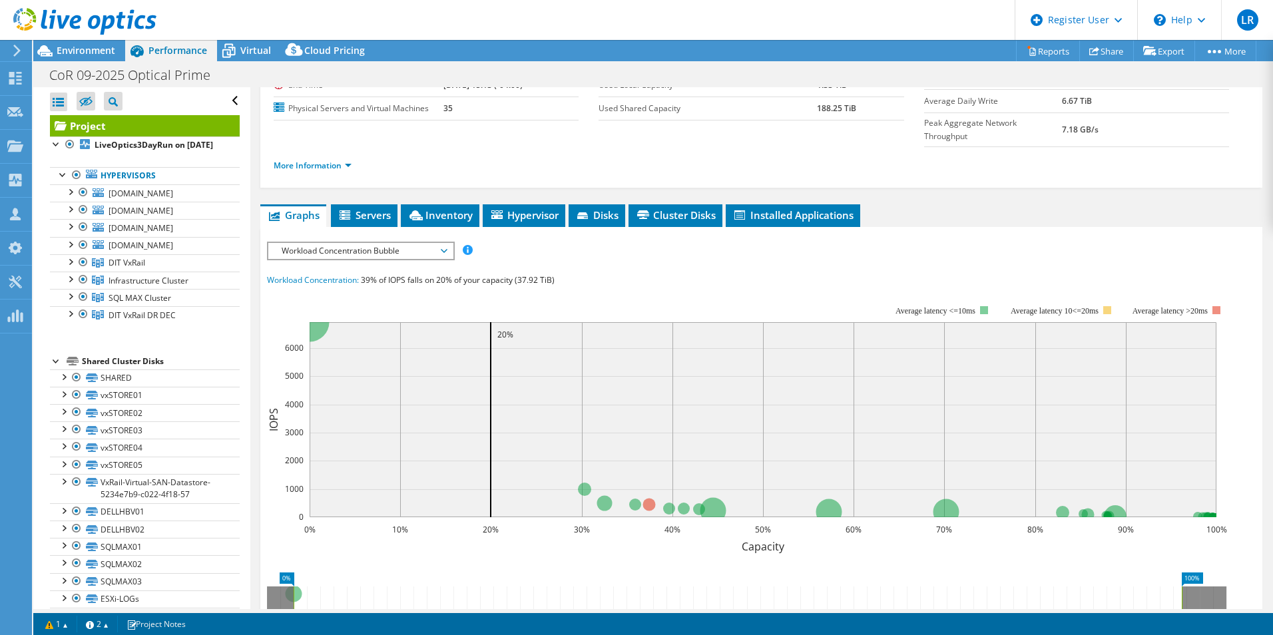
scroll to position [133, 0]
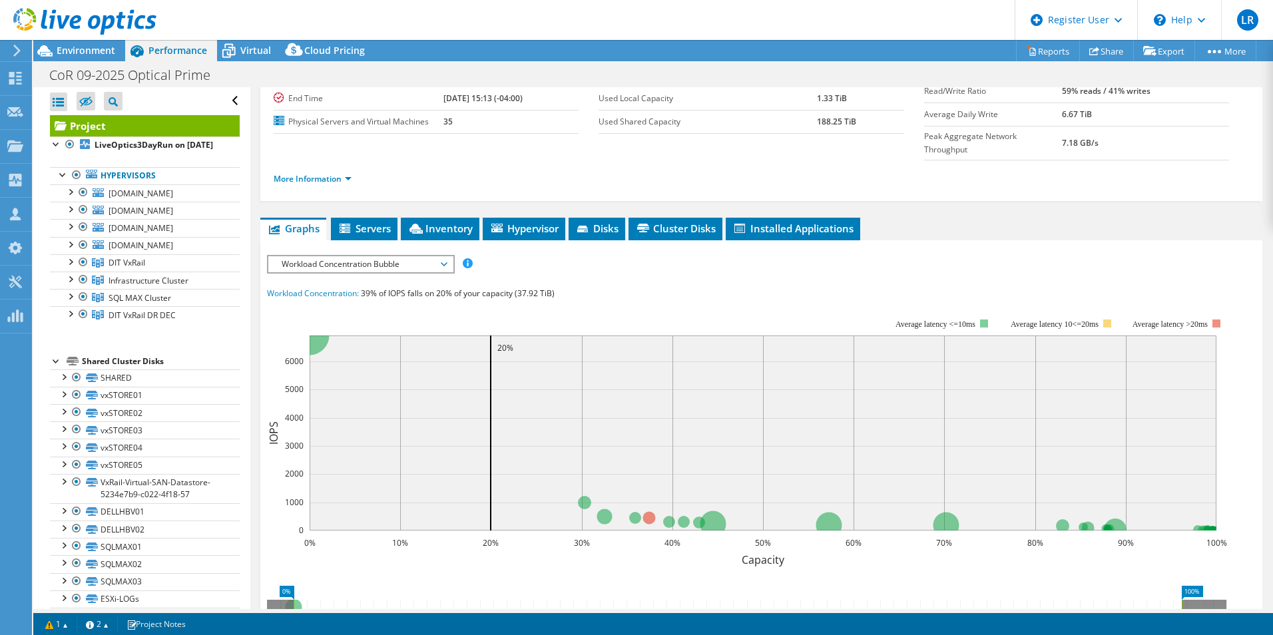
click at [434, 256] on span "Workload Concentration Bubble" at bounding box center [360, 264] width 171 height 16
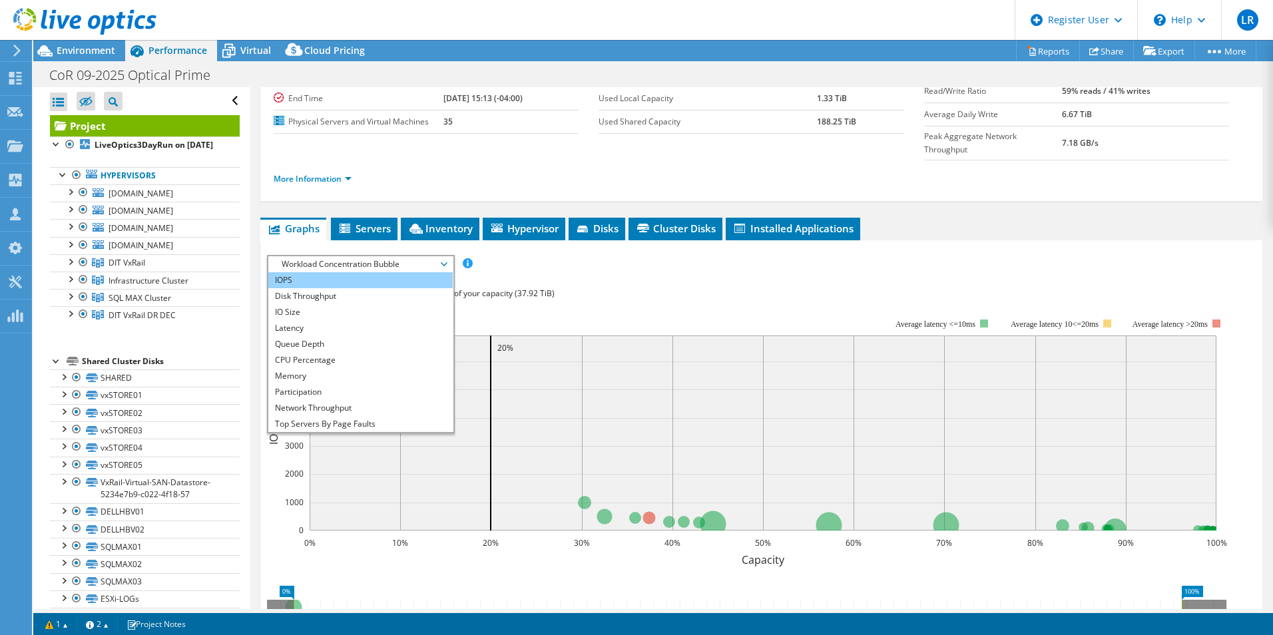
click at [364, 272] on li "IOPS" at bounding box center [360, 280] width 184 height 16
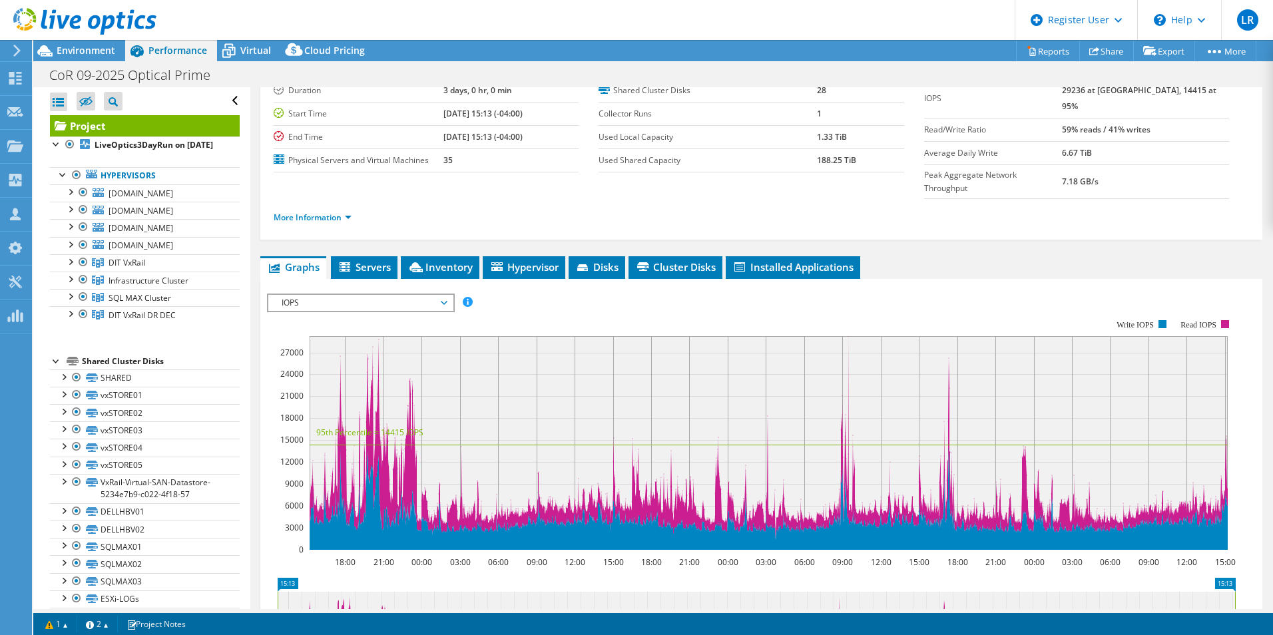
scroll to position [266, 0]
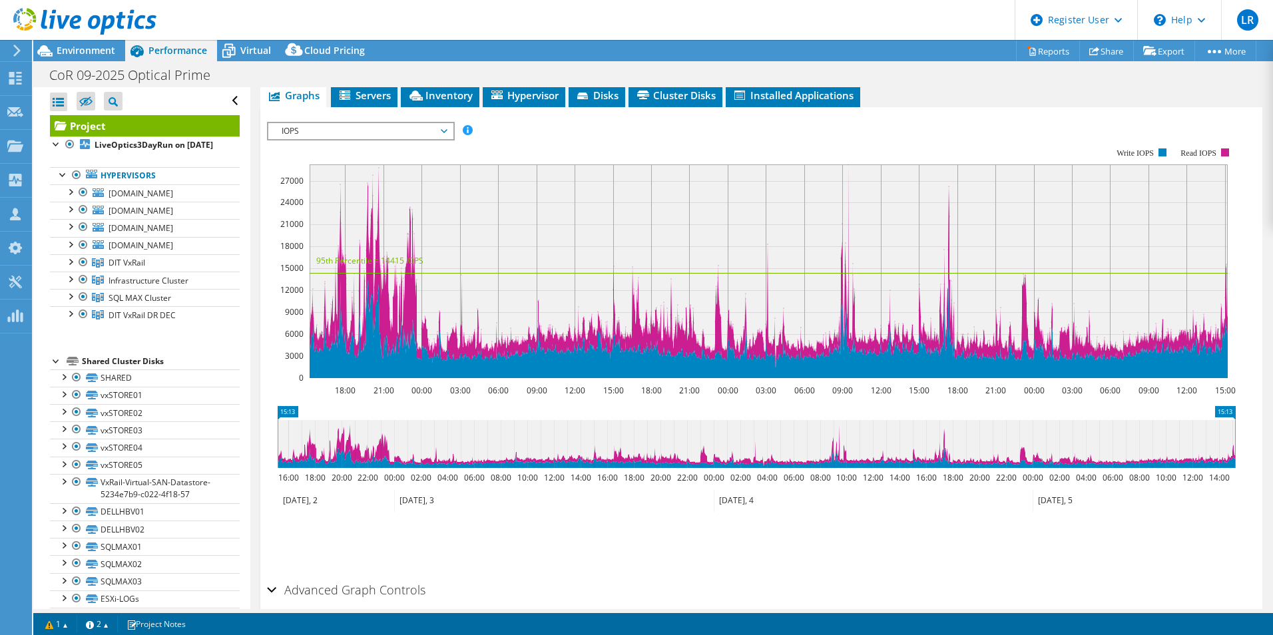
click at [434, 490] on icon at bounding box center [554, 501] width 320 height 22
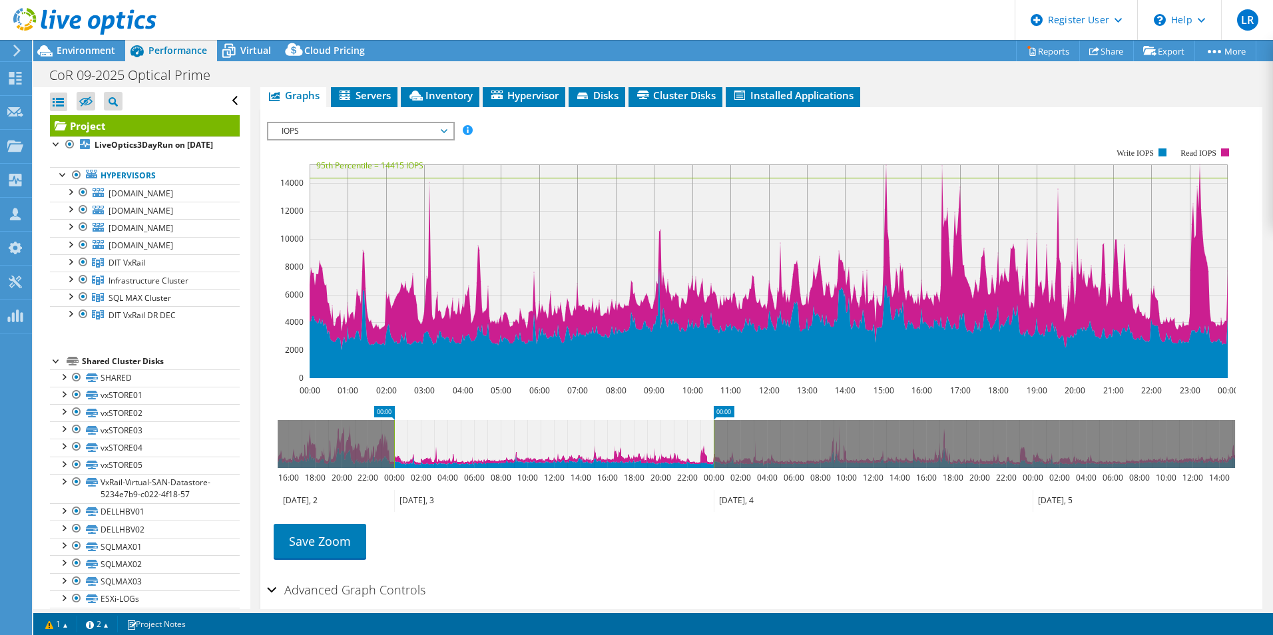
click at [589, 577] on div "Advanced Graph Controls" at bounding box center [761, 591] width 989 height 29
click at [765, 490] on icon at bounding box center [873, 501] width 319 height 22
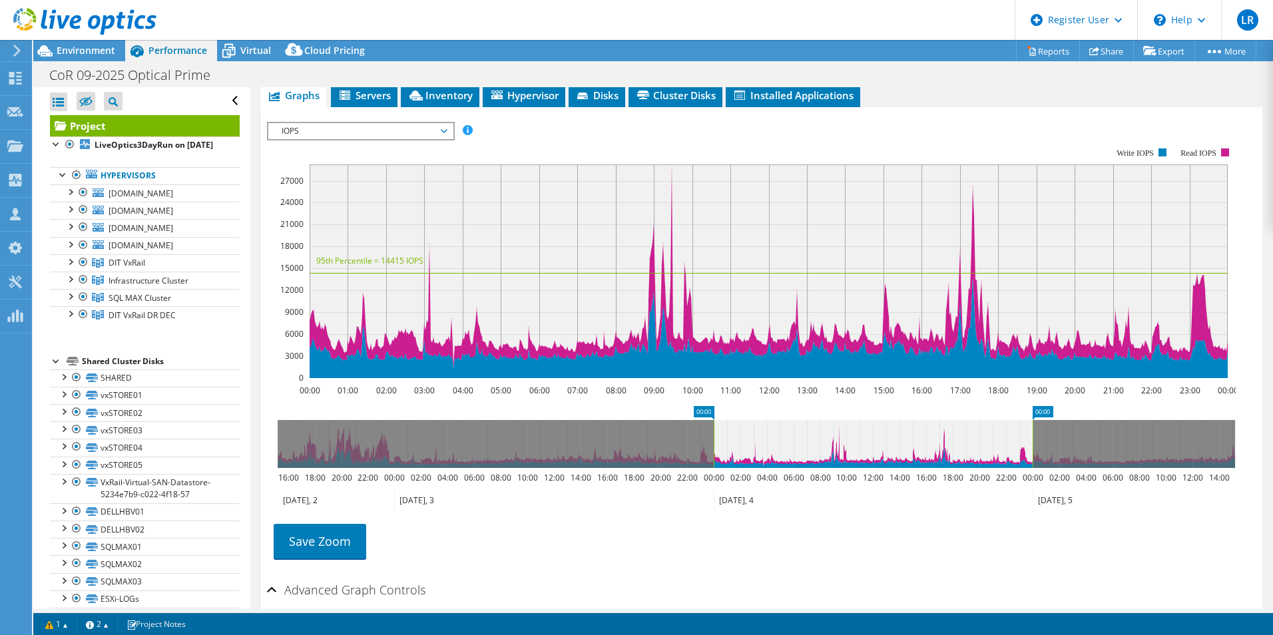
click at [864, 472] on text "12:00" at bounding box center [872, 477] width 21 height 11
click at [807, 490] on icon at bounding box center [873, 501] width 319 height 22
click at [1090, 472] on text "04:00" at bounding box center [1086, 477] width 21 height 11
click at [1081, 490] on icon at bounding box center [1129, 501] width 192 height 22
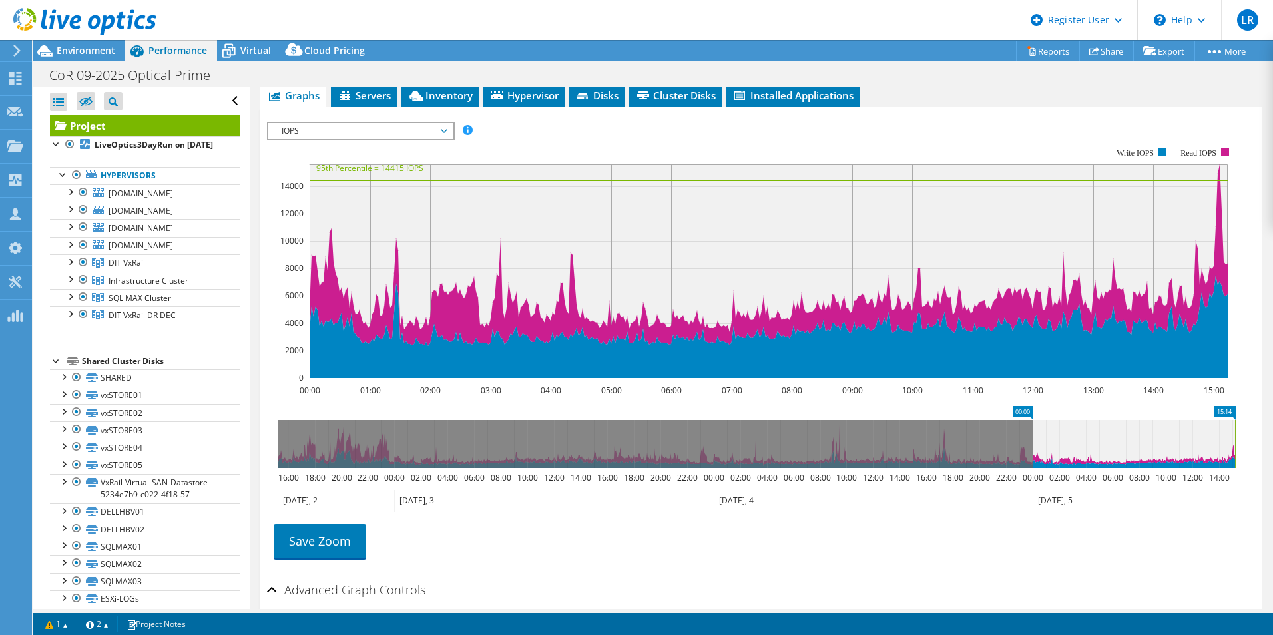
click at [926, 490] on icon at bounding box center [873, 501] width 319 height 22
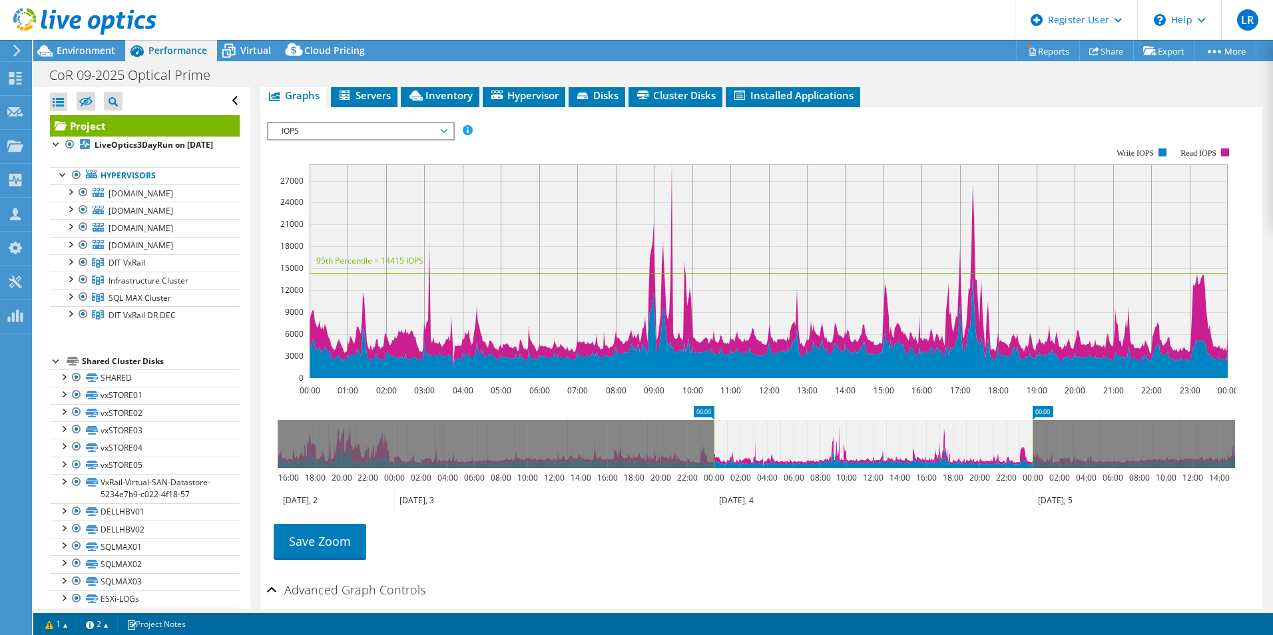
click at [639, 490] on icon at bounding box center [554, 501] width 320 height 22
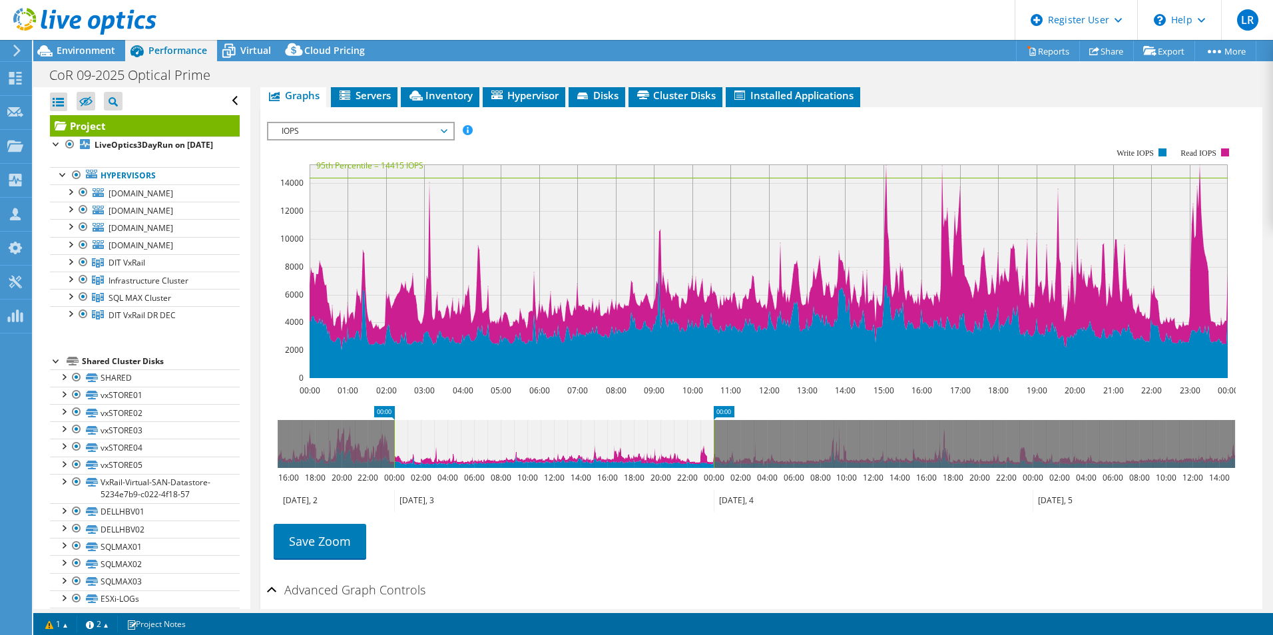
click at [359, 490] on icon at bounding box center [336, 501] width 117 height 22
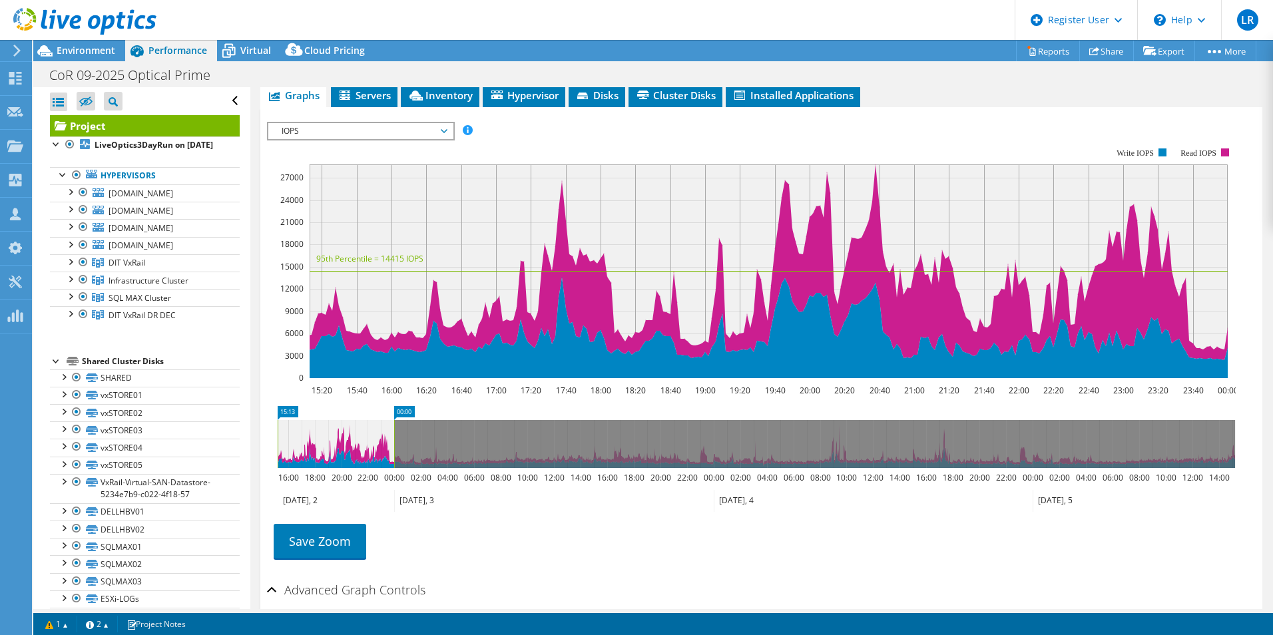
click at [552, 490] on icon at bounding box center [554, 501] width 320 height 22
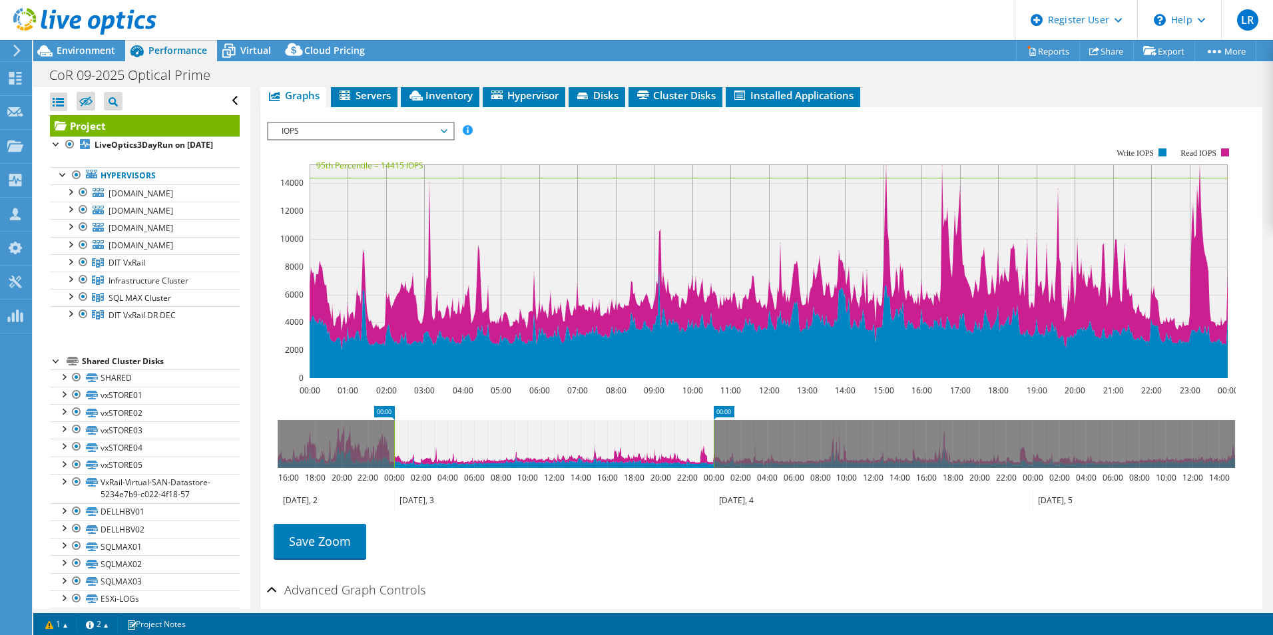
click at [803, 490] on icon at bounding box center [873, 501] width 319 height 22
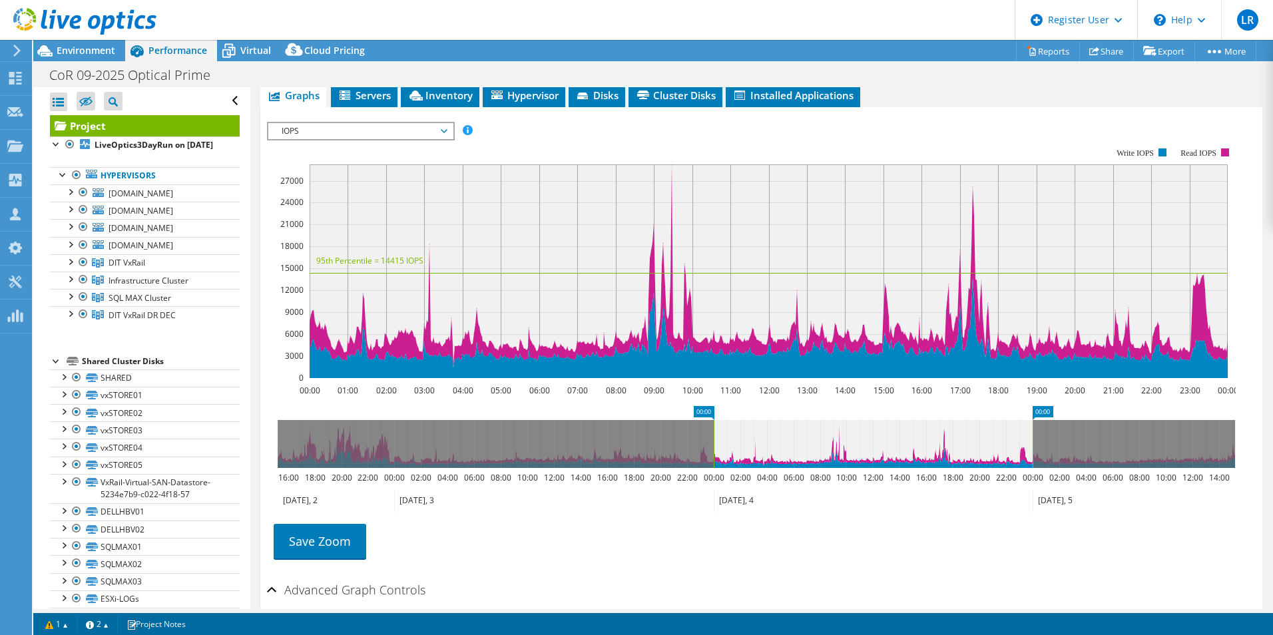
click at [1092, 490] on icon at bounding box center [1129, 501] width 192 height 22
drag, startPoint x: 862, startPoint y: 481, endPoint x: 587, endPoint y: 469, distance: 274.7
click at [856, 490] on icon at bounding box center [873, 501] width 319 height 22
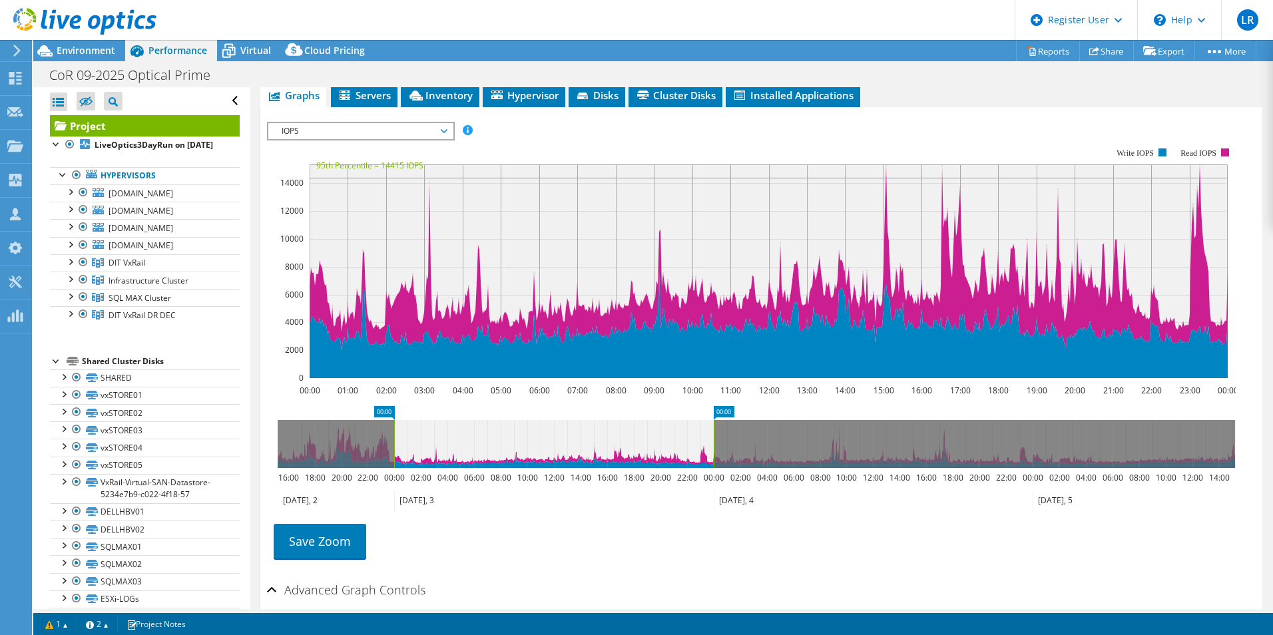
click at [587, 490] on icon at bounding box center [554, 501] width 320 height 22
click at [352, 490] on icon at bounding box center [336, 501] width 117 height 22
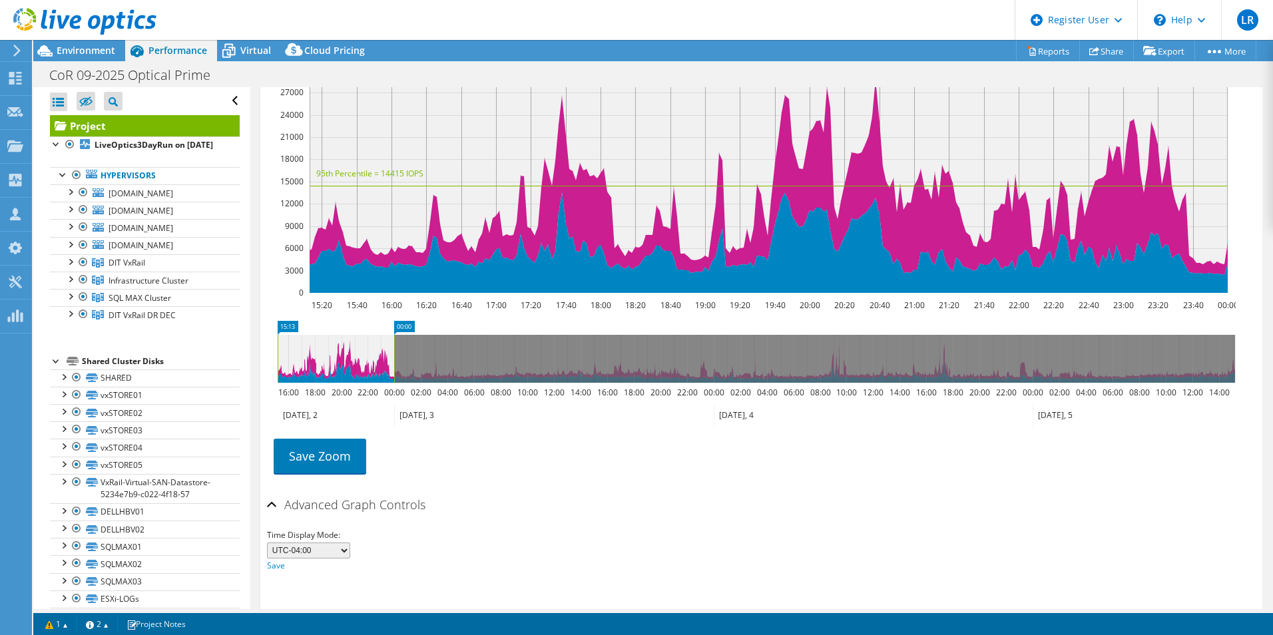
scroll to position [352, 0]
click at [1027, 404] on icon at bounding box center [873, 415] width 319 height 22
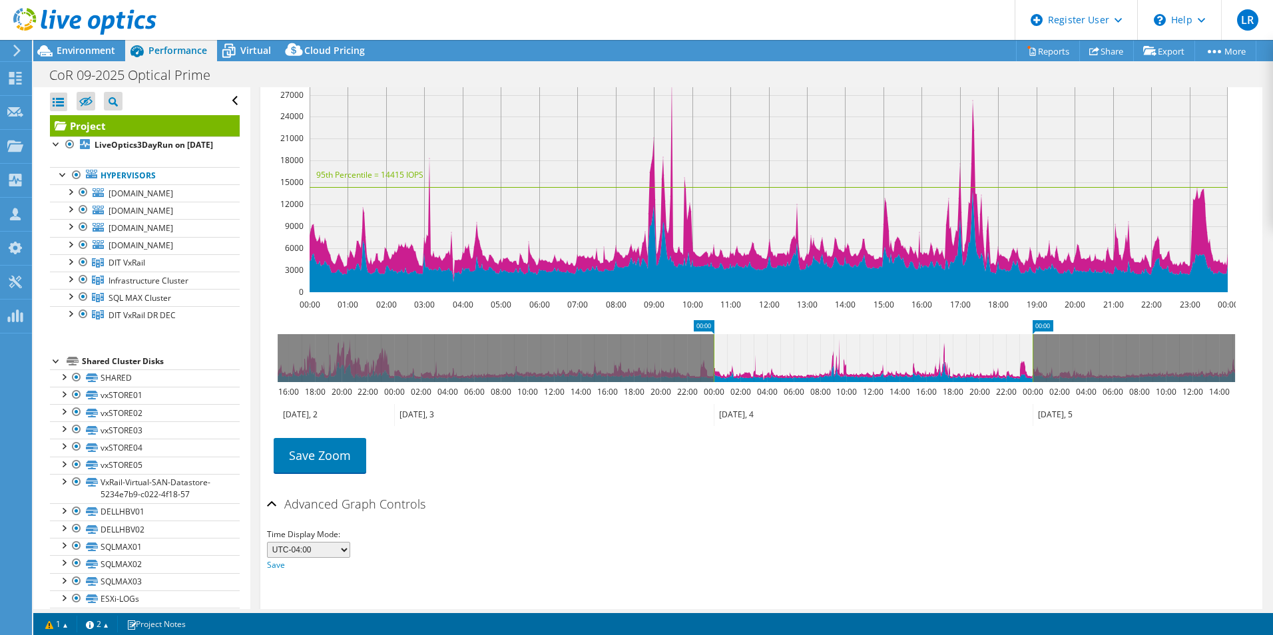
click at [1092, 404] on icon at bounding box center [1129, 415] width 192 height 22
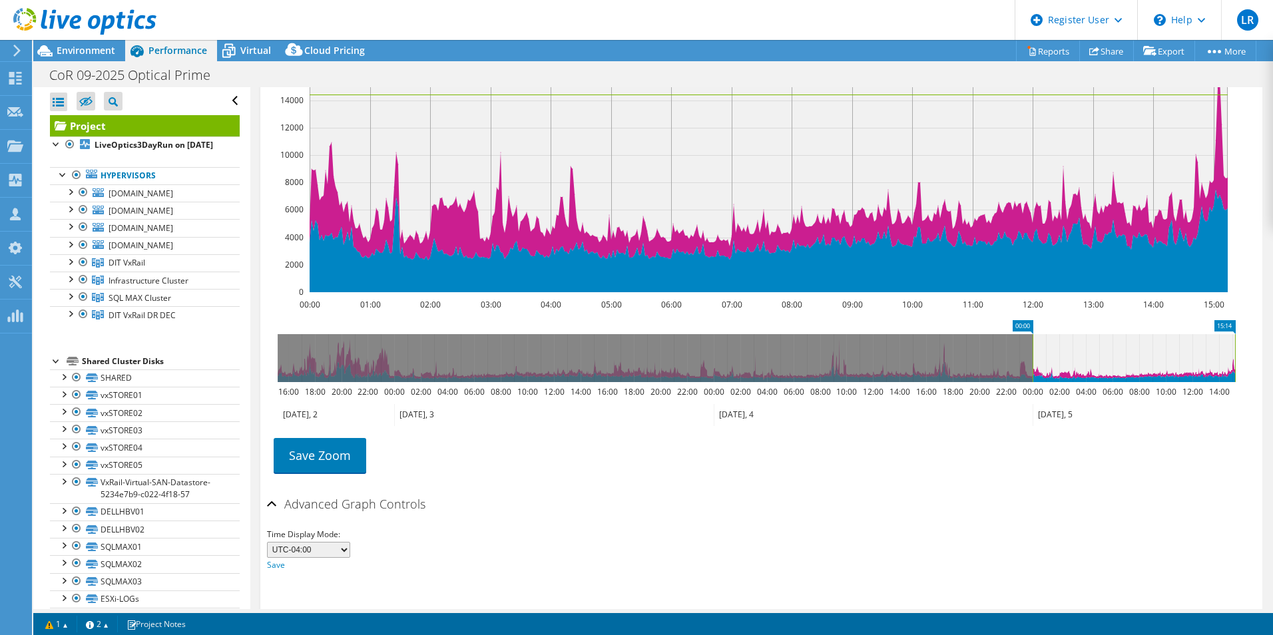
click at [891, 404] on icon at bounding box center [873, 415] width 319 height 22
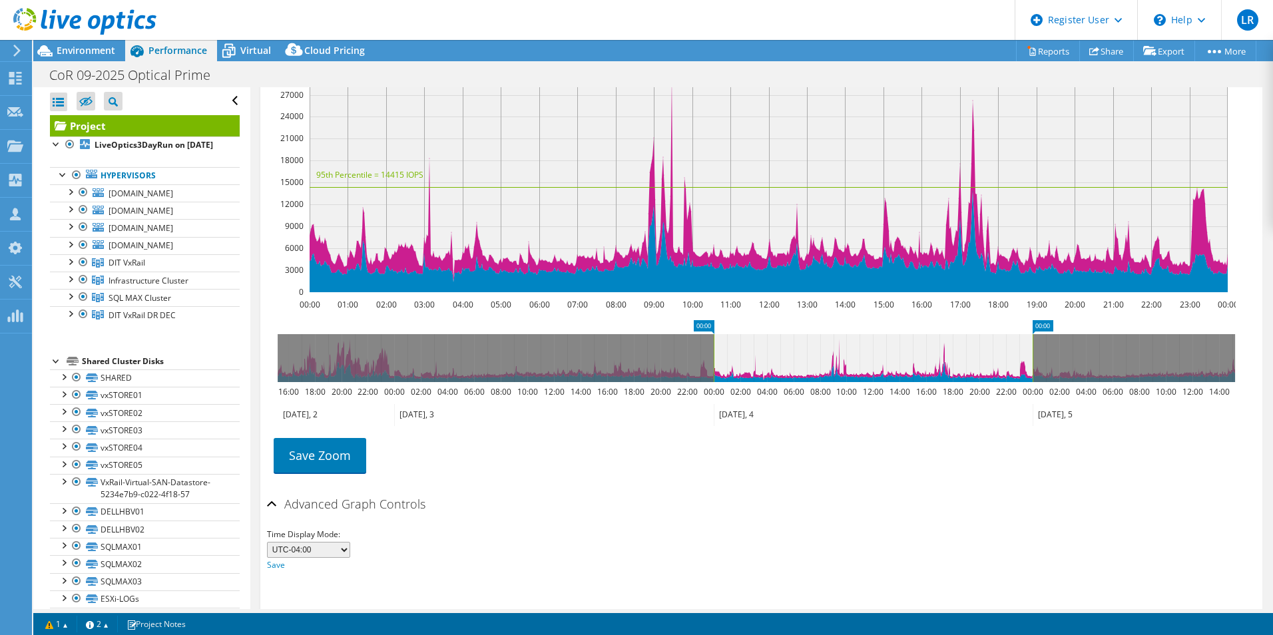
click at [637, 404] on icon at bounding box center [554, 415] width 320 height 22
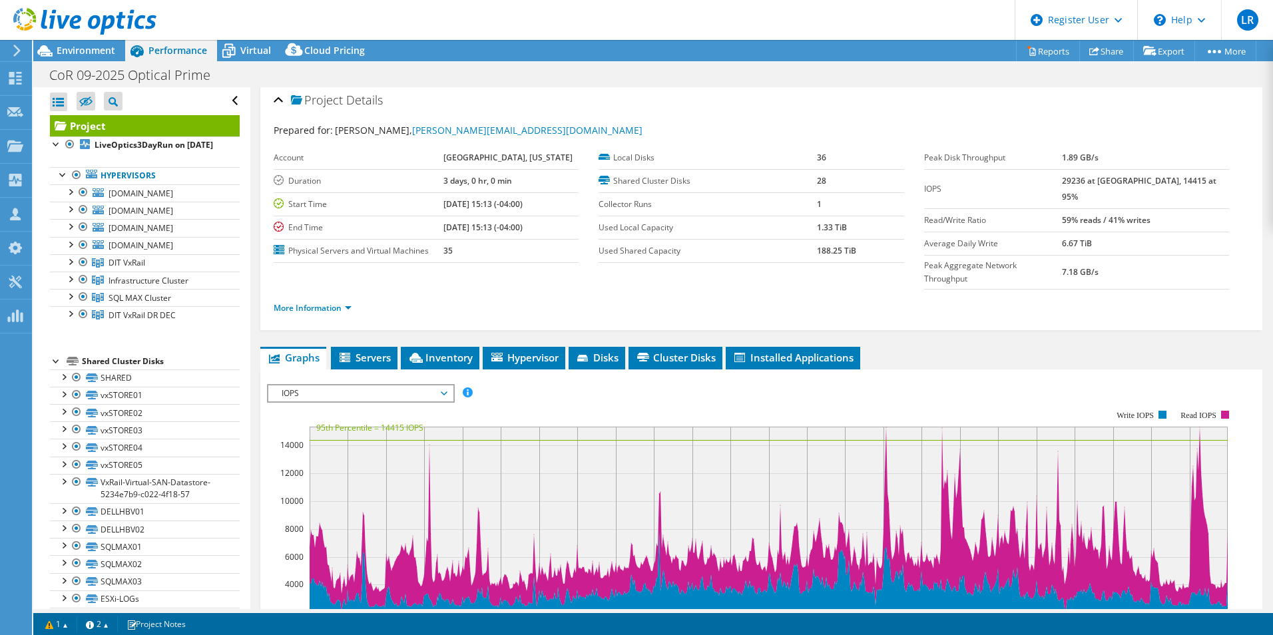
scroll to position [0, 0]
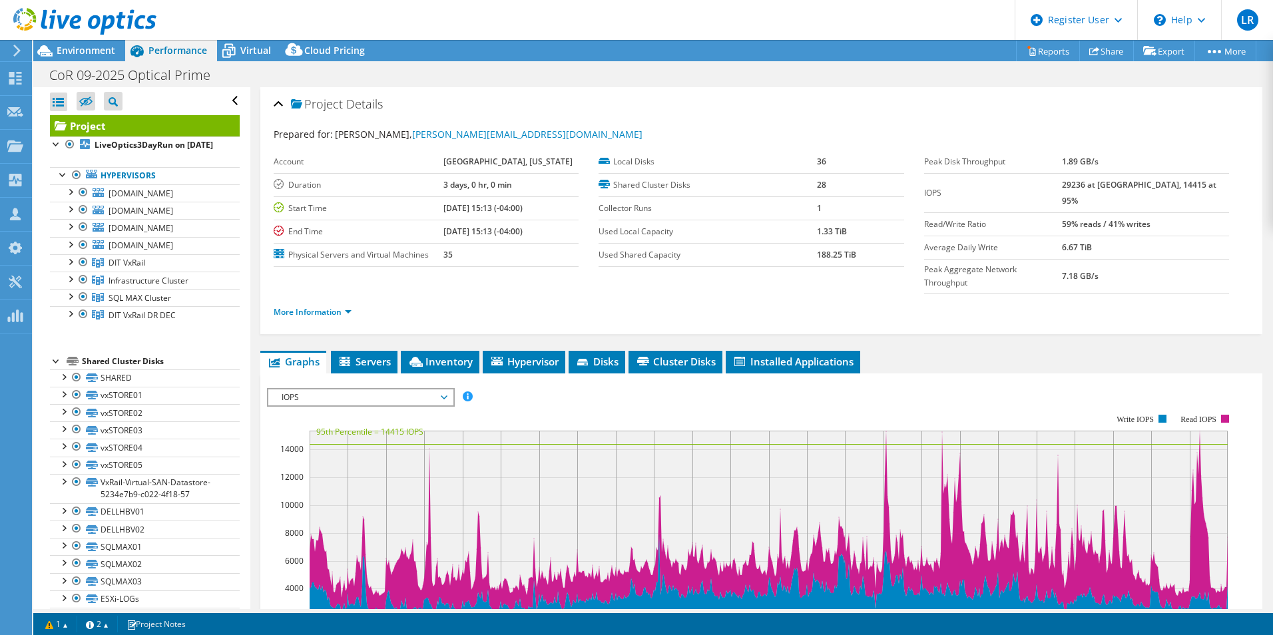
click at [497, 396] on rect at bounding box center [751, 529] width 969 height 266
click at [731, 65] on div "CoR 09-2025 Optical Prime Print" at bounding box center [653, 75] width 1240 height 25
click at [262, 57] on div "Virtual" at bounding box center [249, 50] width 64 height 21
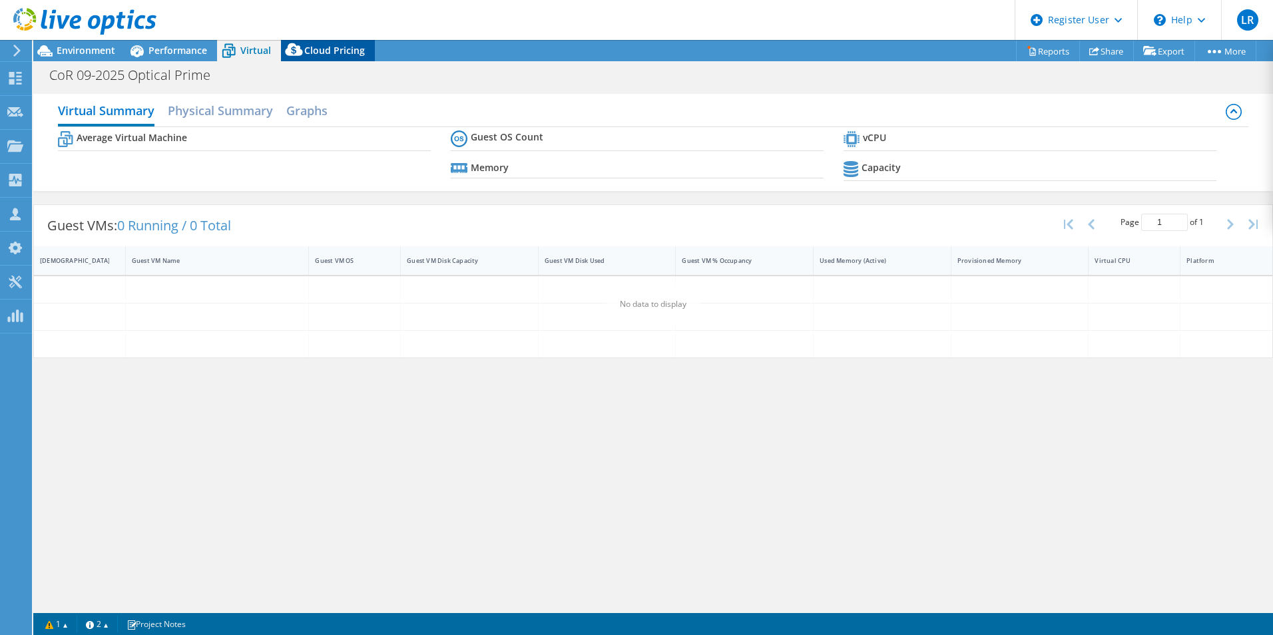
click at [328, 57] on div "Cloud Pricing" at bounding box center [328, 50] width 94 height 21
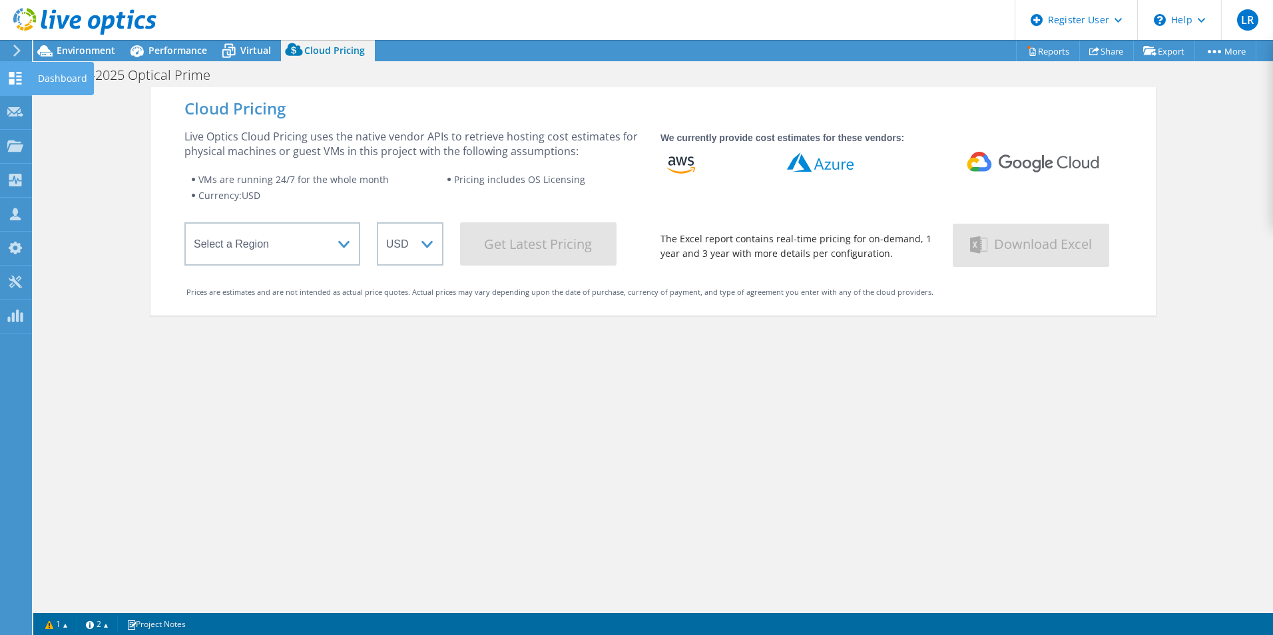
click at [17, 79] on use at bounding box center [15, 78] width 13 height 13
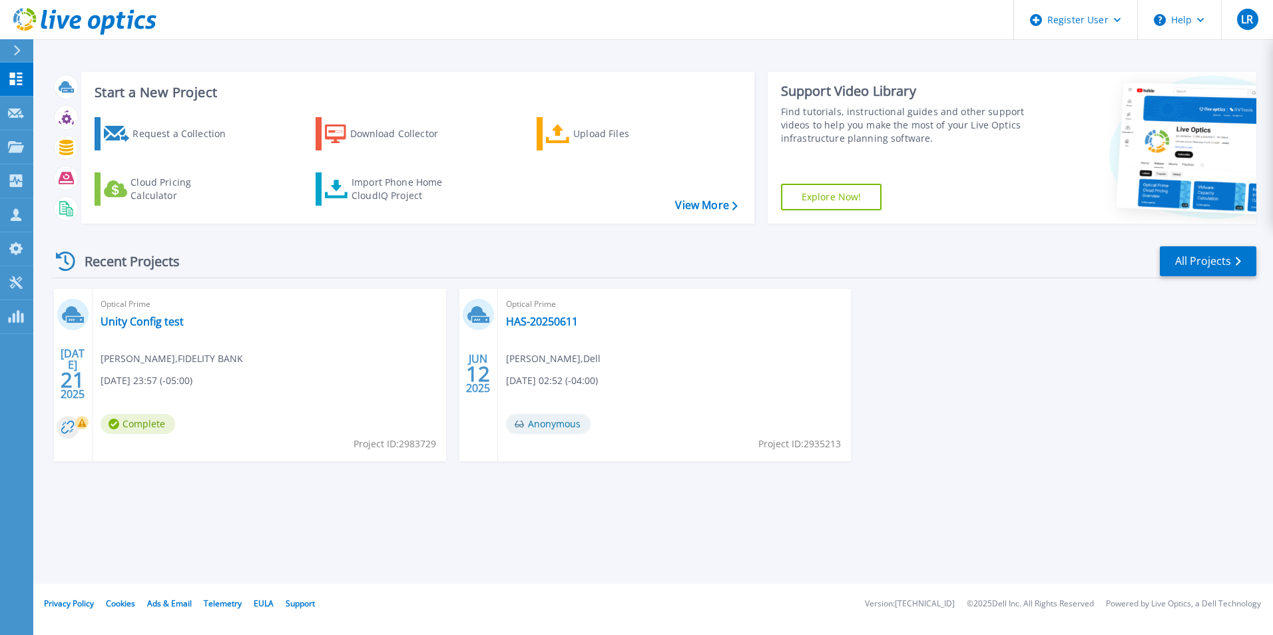
click at [228, 523] on div "Start a New Project Request a Collection Download Collector Upload Files Cloud …" at bounding box center [653, 292] width 1240 height 584
